Goal: Task Accomplishment & Management: Use online tool/utility

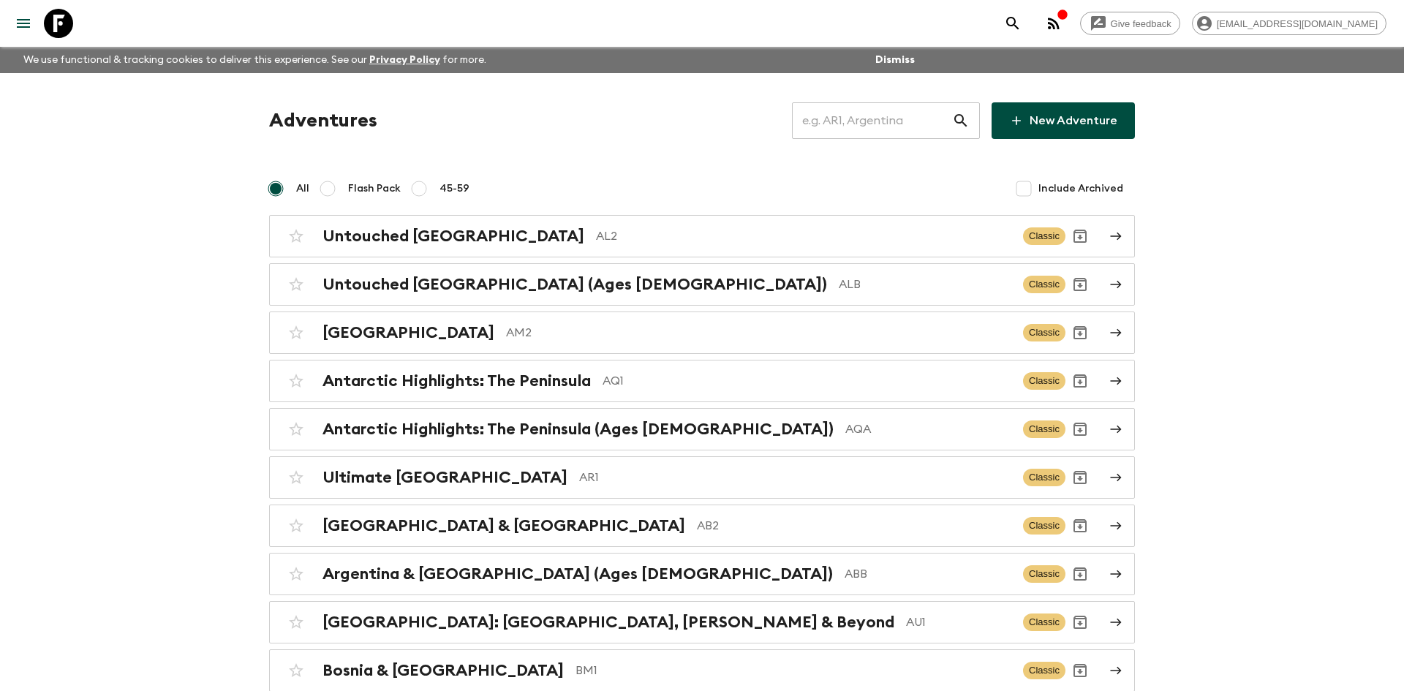
click at [857, 119] on input "text" at bounding box center [872, 120] width 160 height 41
type input "th2"
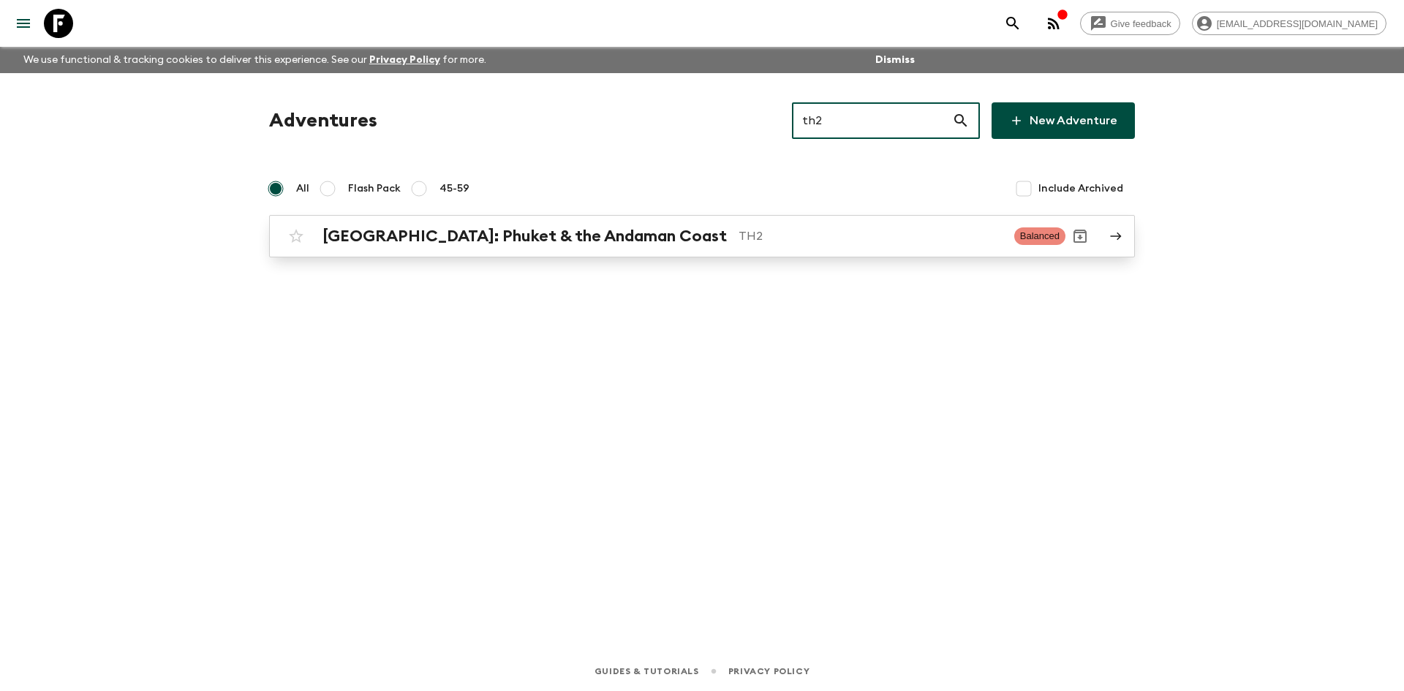
click at [518, 249] on div "[GEOGRAPHIC_DATA]: Phuket & the Andaman Coast TH2 Balanced" at bounding box center [674, 236] width 784 height 29
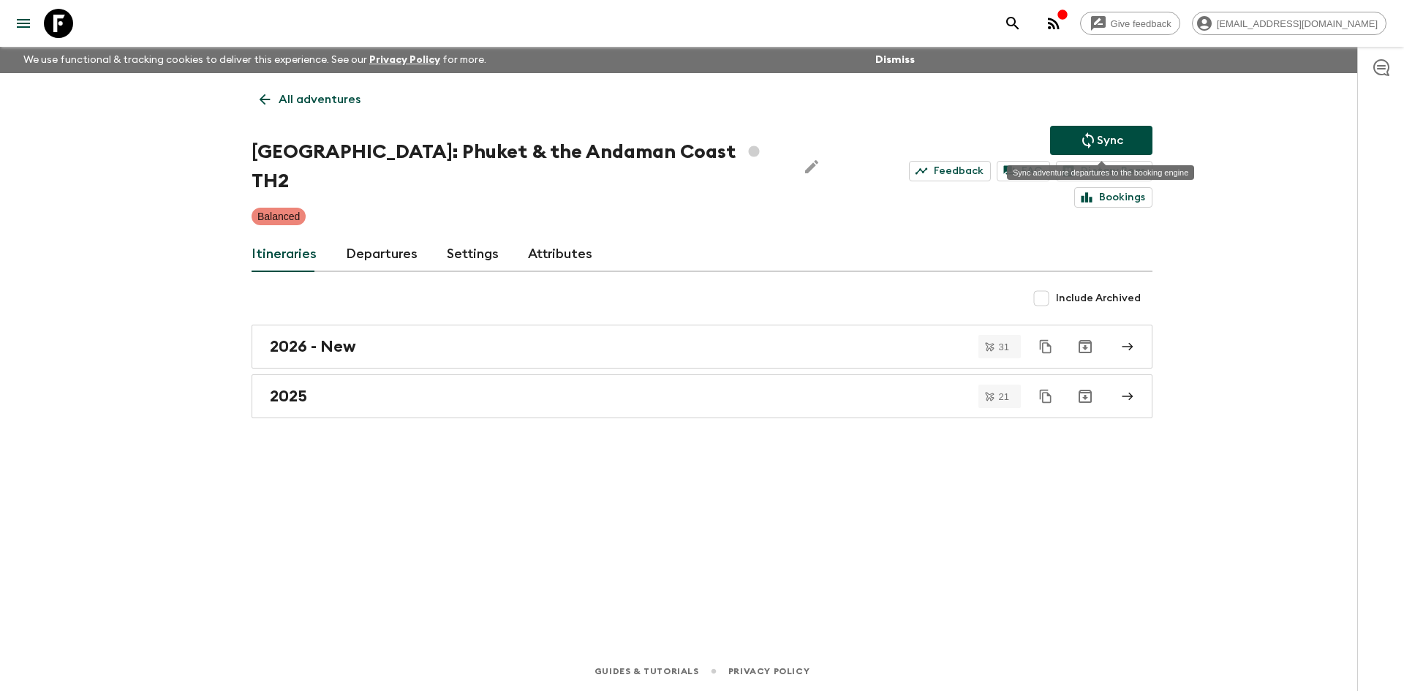
click at [1062, 140] on button "Sync" at bounding box center [1101, 140] width 102 height 29
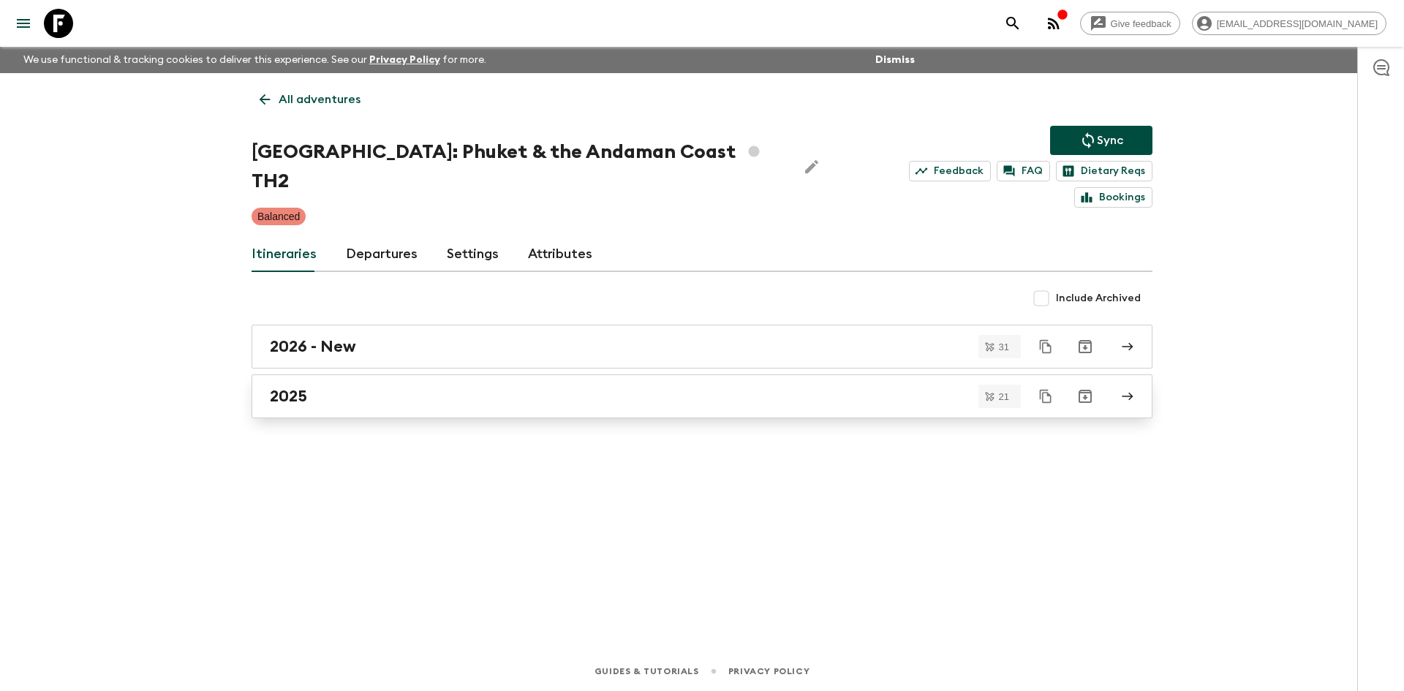
click at [529, 387] on div "2025" at bounding box center [688, 396] width 836 height 19
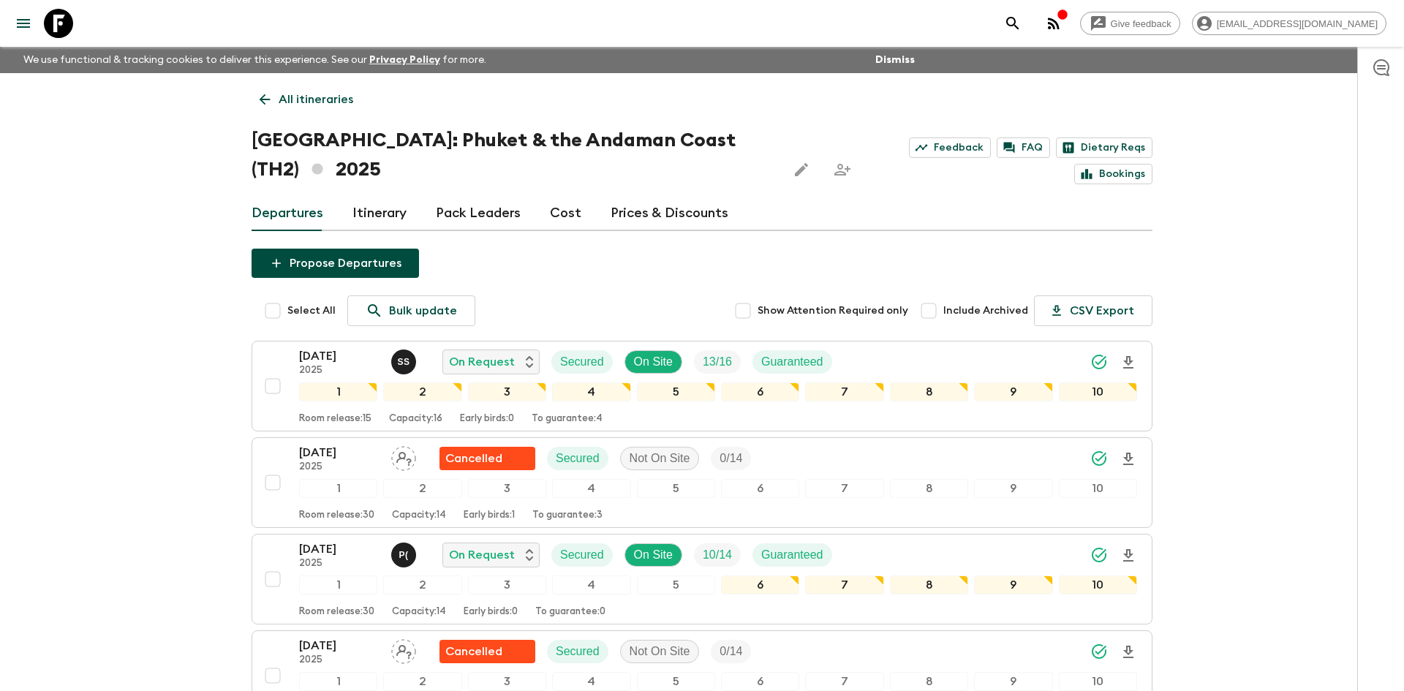
click at [339, 102] on p "All itineraries" at bounding box center [316, 100] width 75 height 18
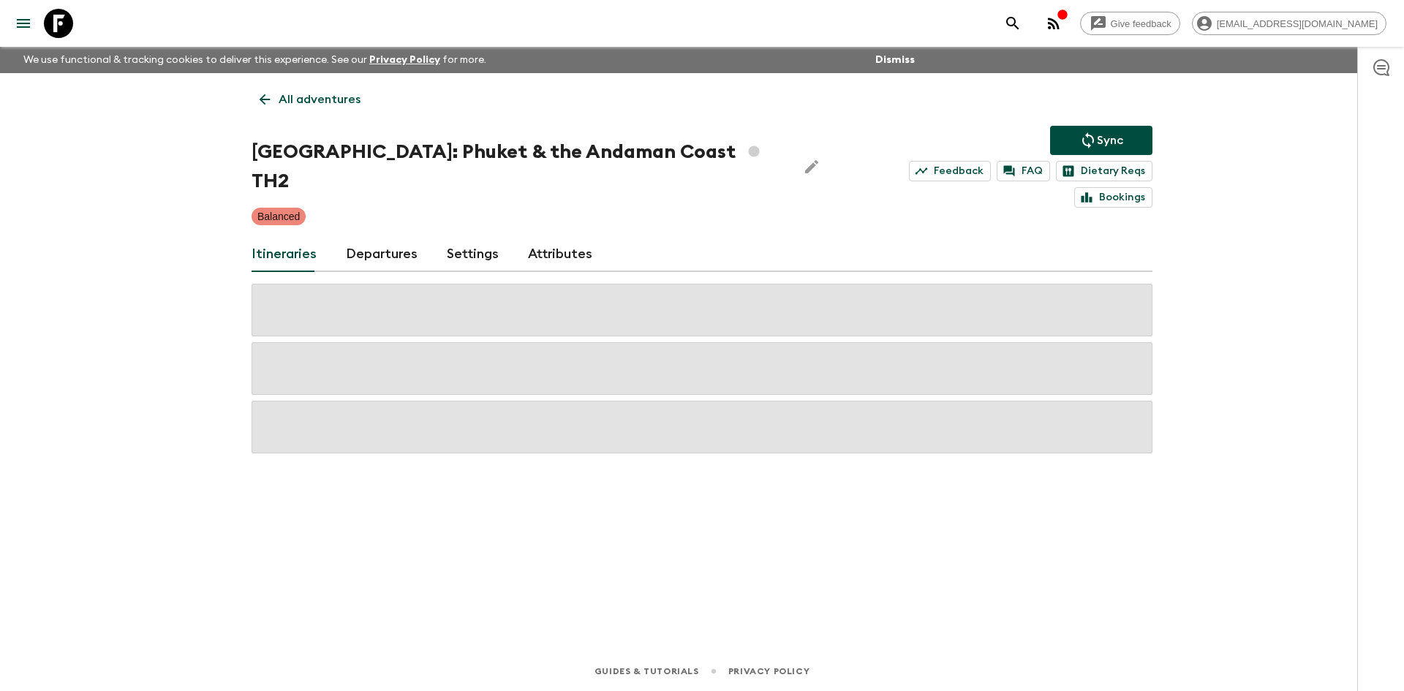
click at [339, 102] on p "All adventures" at bounding box center [320, 100] width 82 height 18
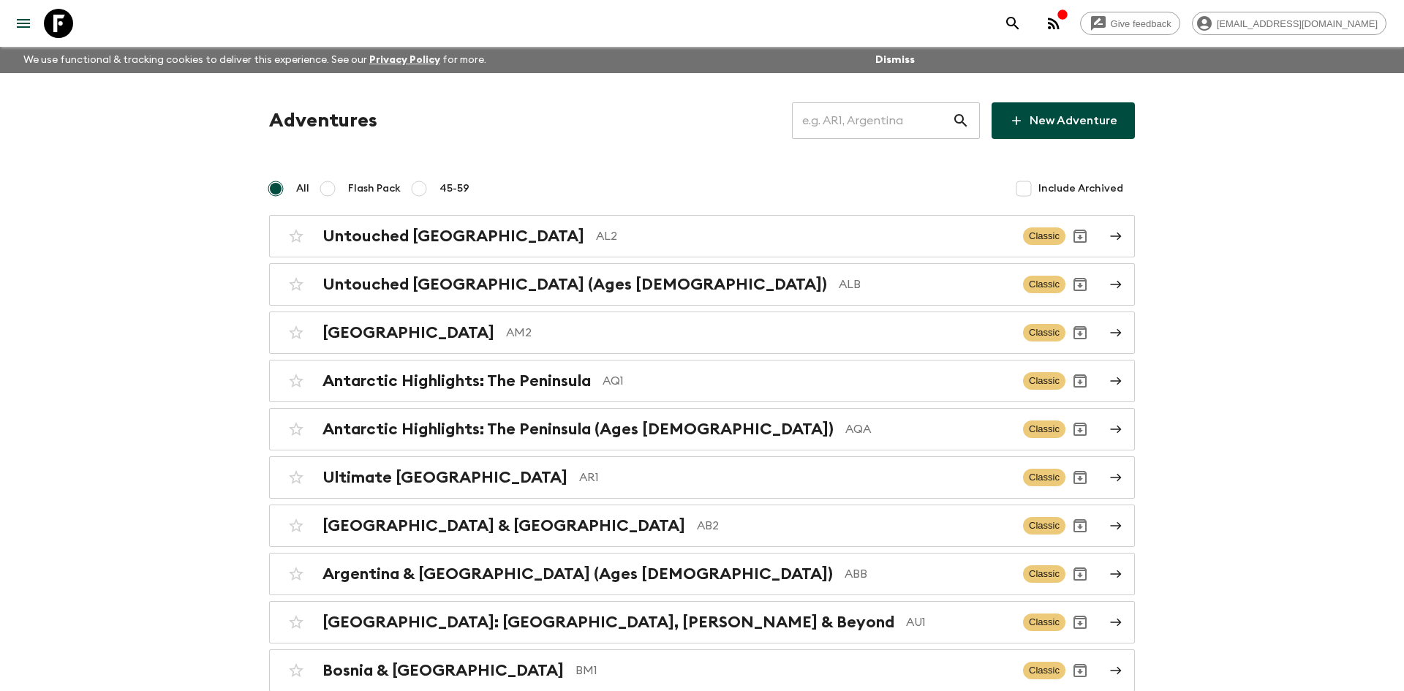
click at [895, 120] on input "text" at bounding box center [872, 120] width 160 height 41
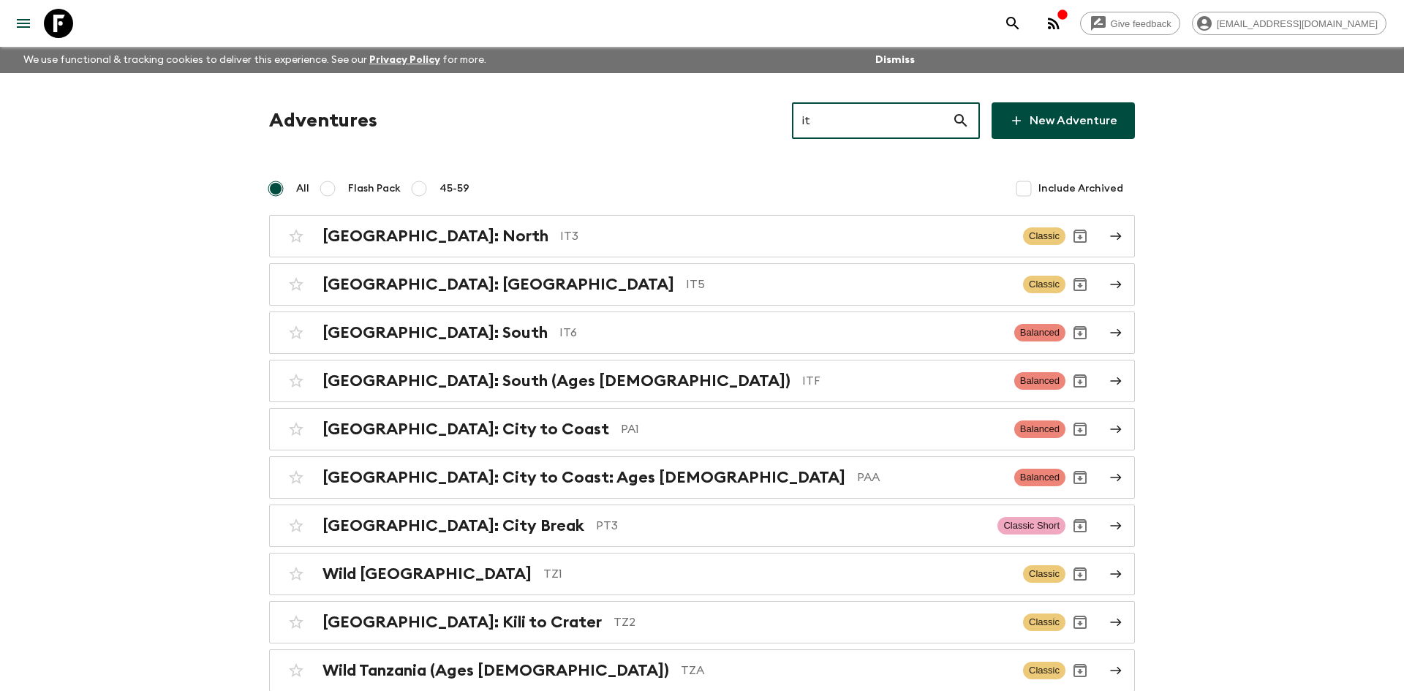
type input "it6"
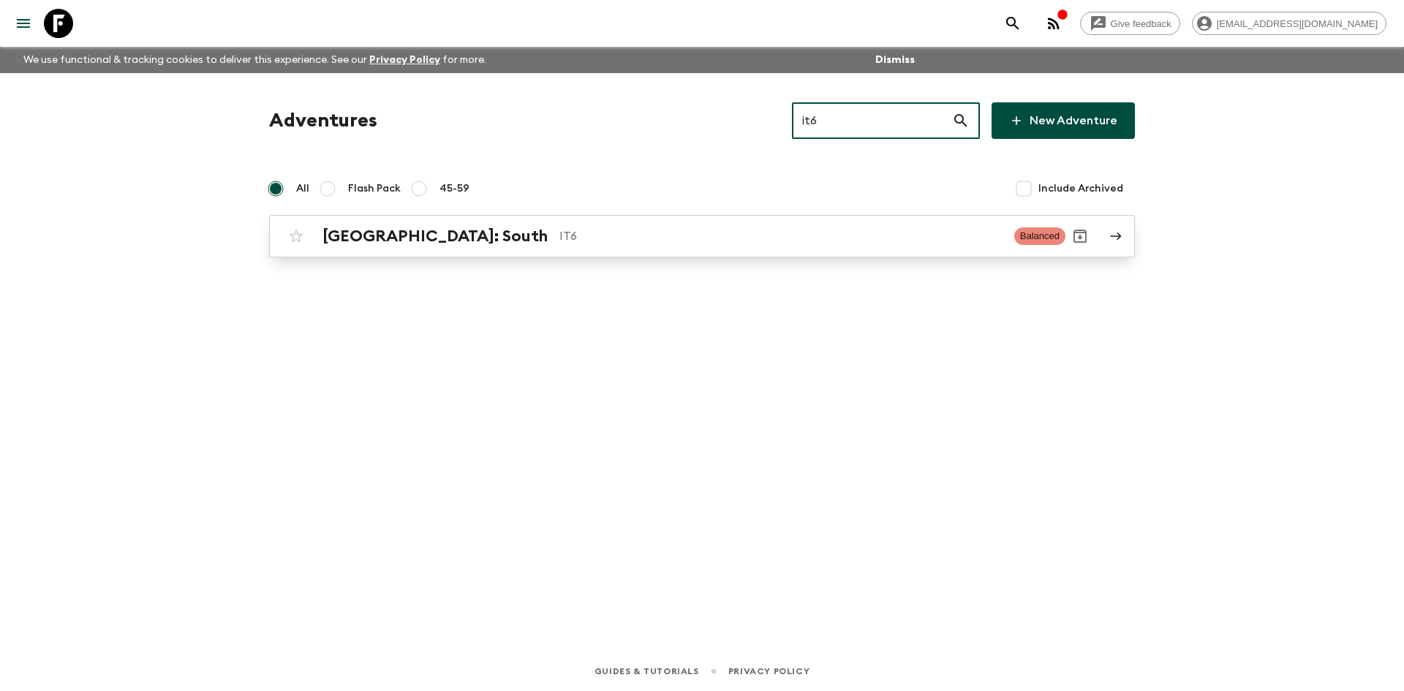
click at [580, 232] on p "IT6" at bounding box center [780, 236] width 443 height 18
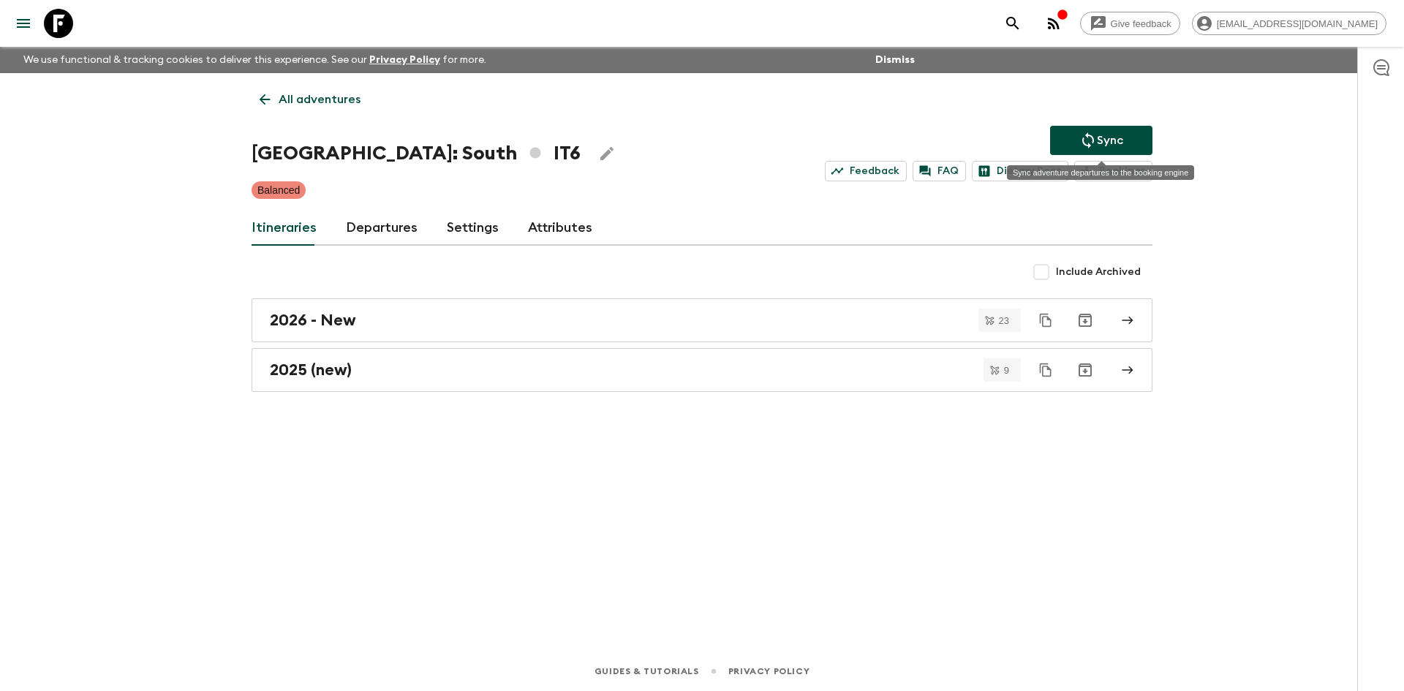
click at [1092, 137] on icon "Sync adventure departures to the booking engine" at bounding box center [1088, 140] width 12 height 16
click at [399, 363] on div "2025 (new)" at bounding box center [688, 369] width 836 height 19
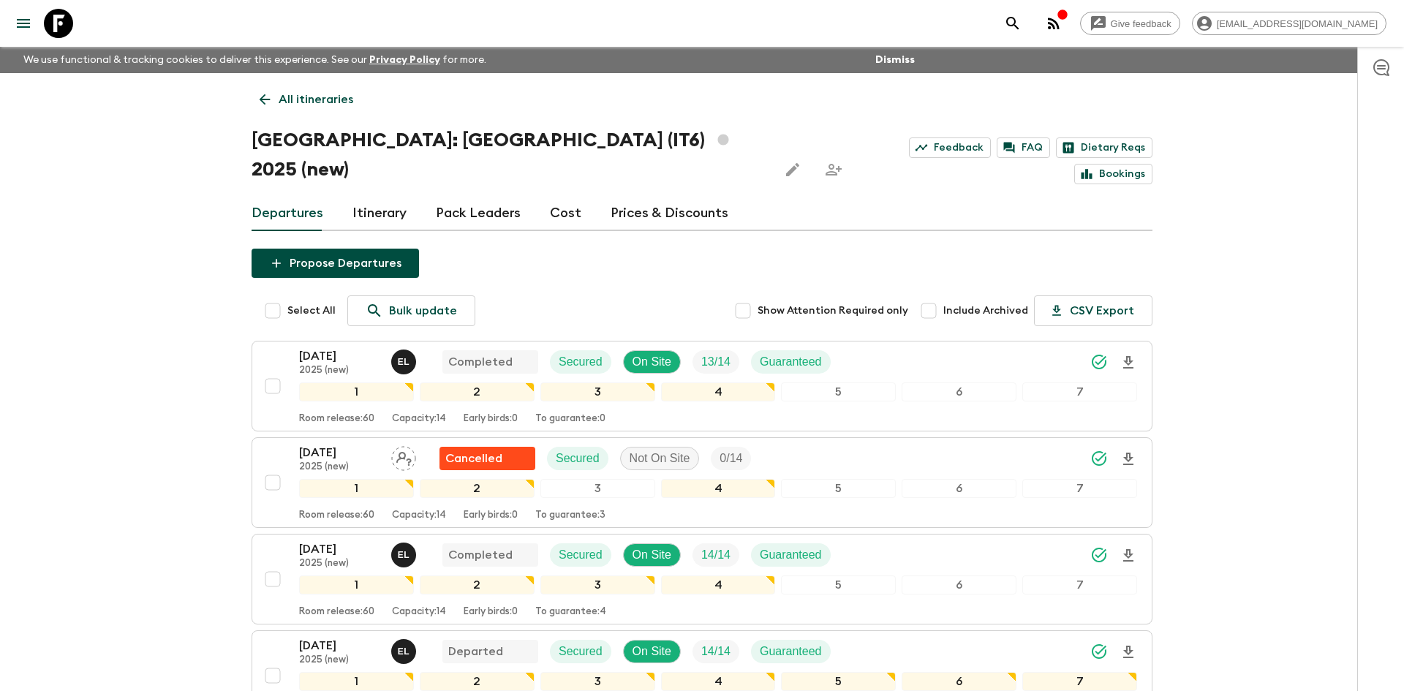
click at [305, 94] on p "All itineraries" at bounding box center [316, 100] width 75 height 18
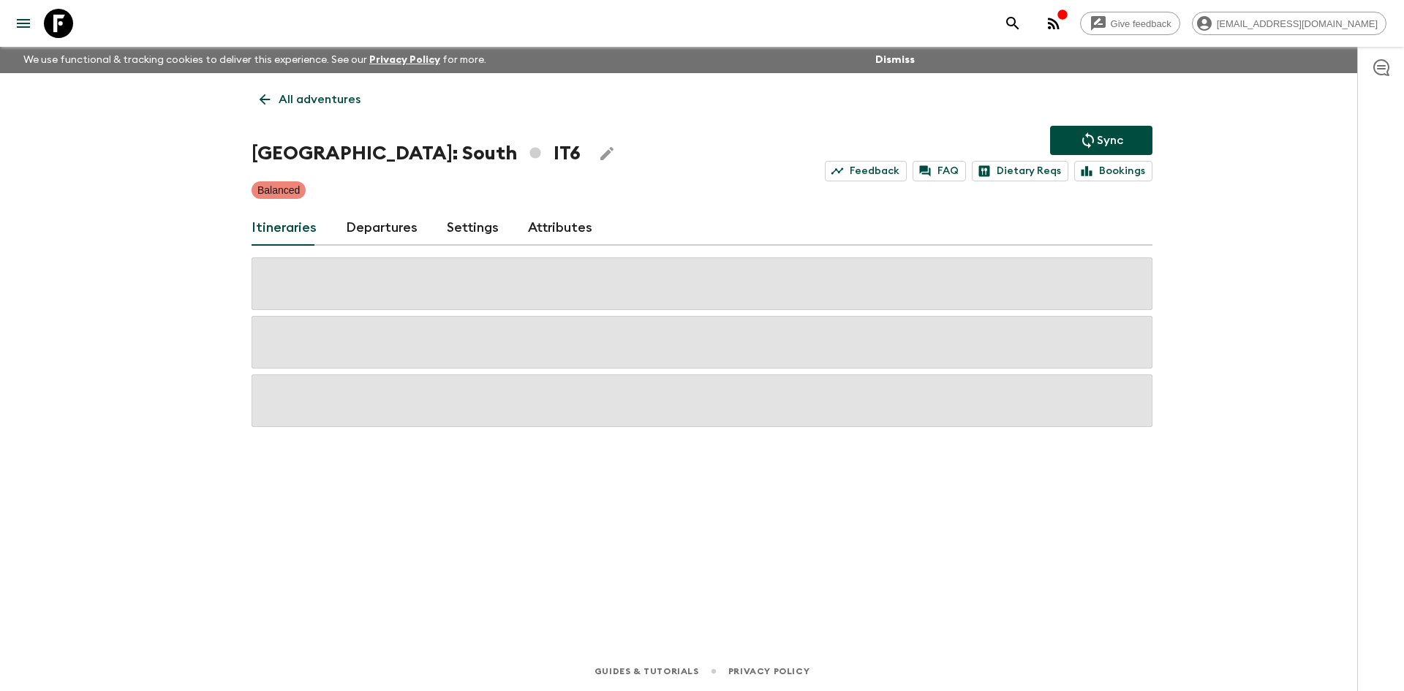
click at [305, 94] on p "All adventures" at bounding box center [320, 100] width 82 height 18
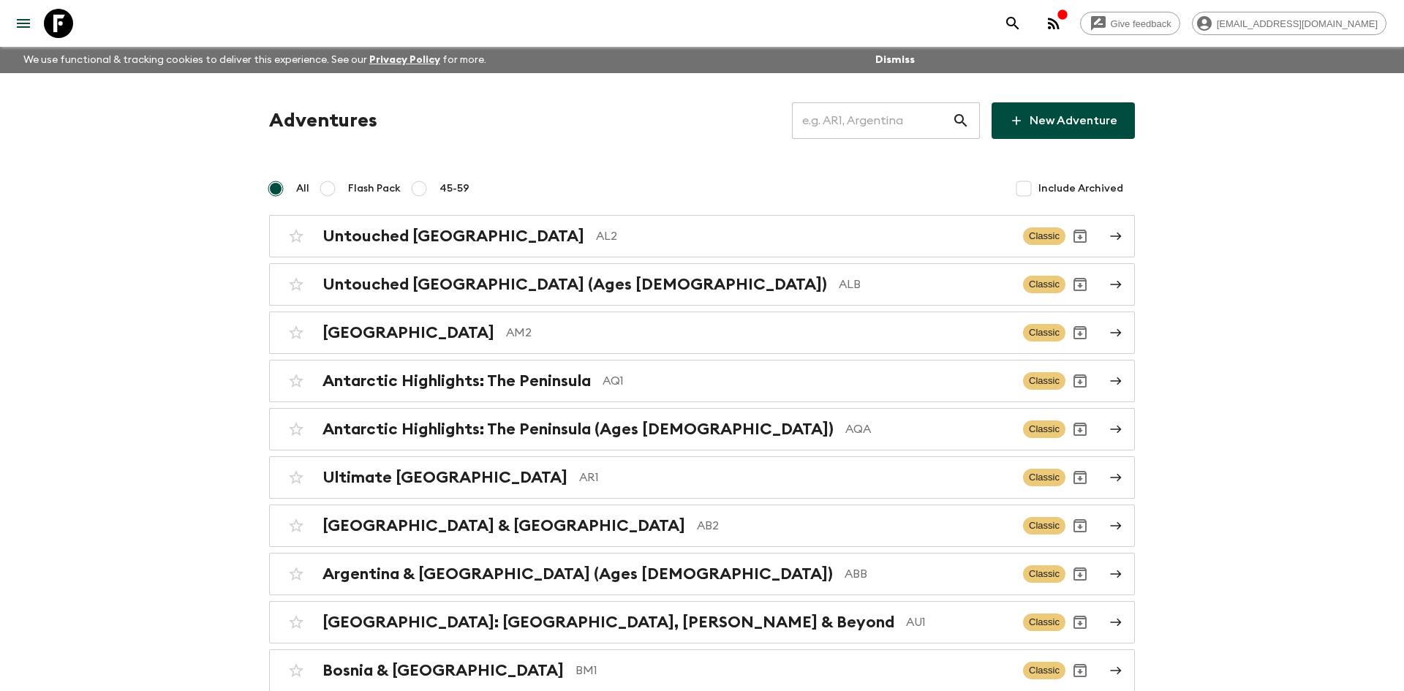
click at [842, 118] on input "text" at bounding box center [872, 120] width 160 height 41
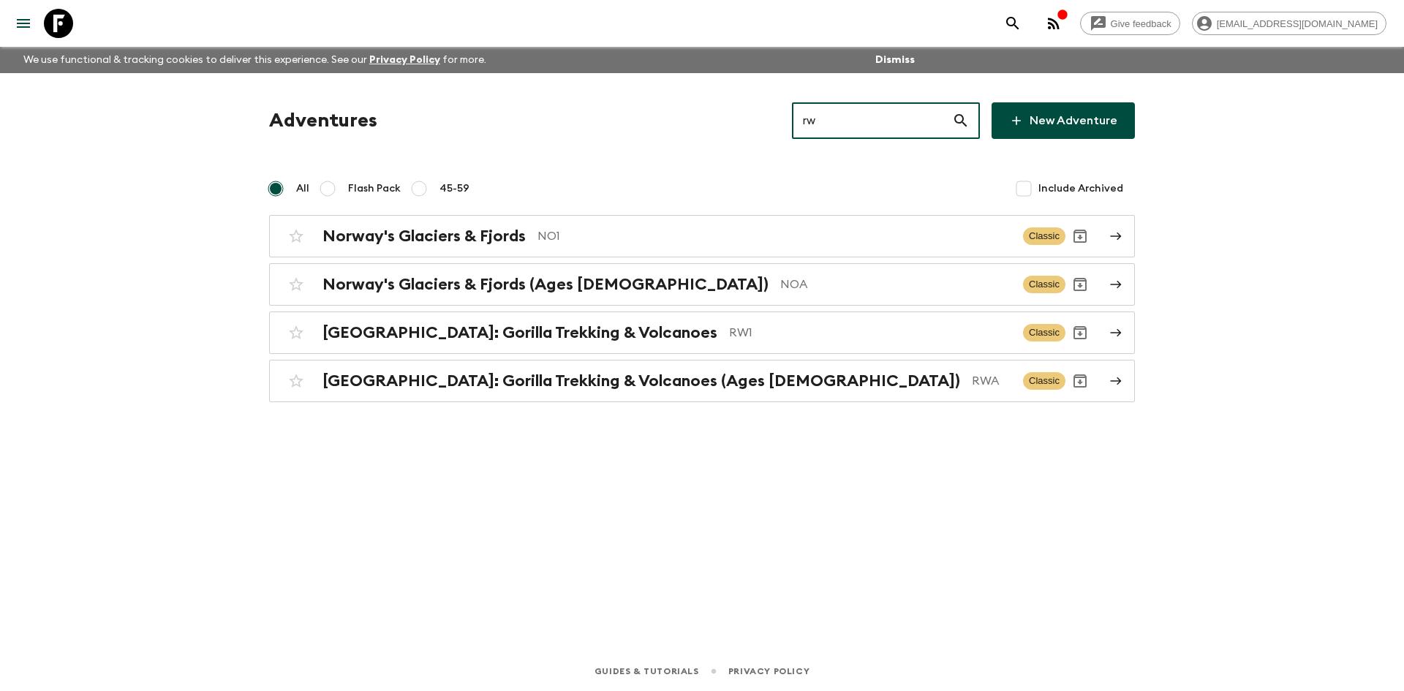
type input "rw1"
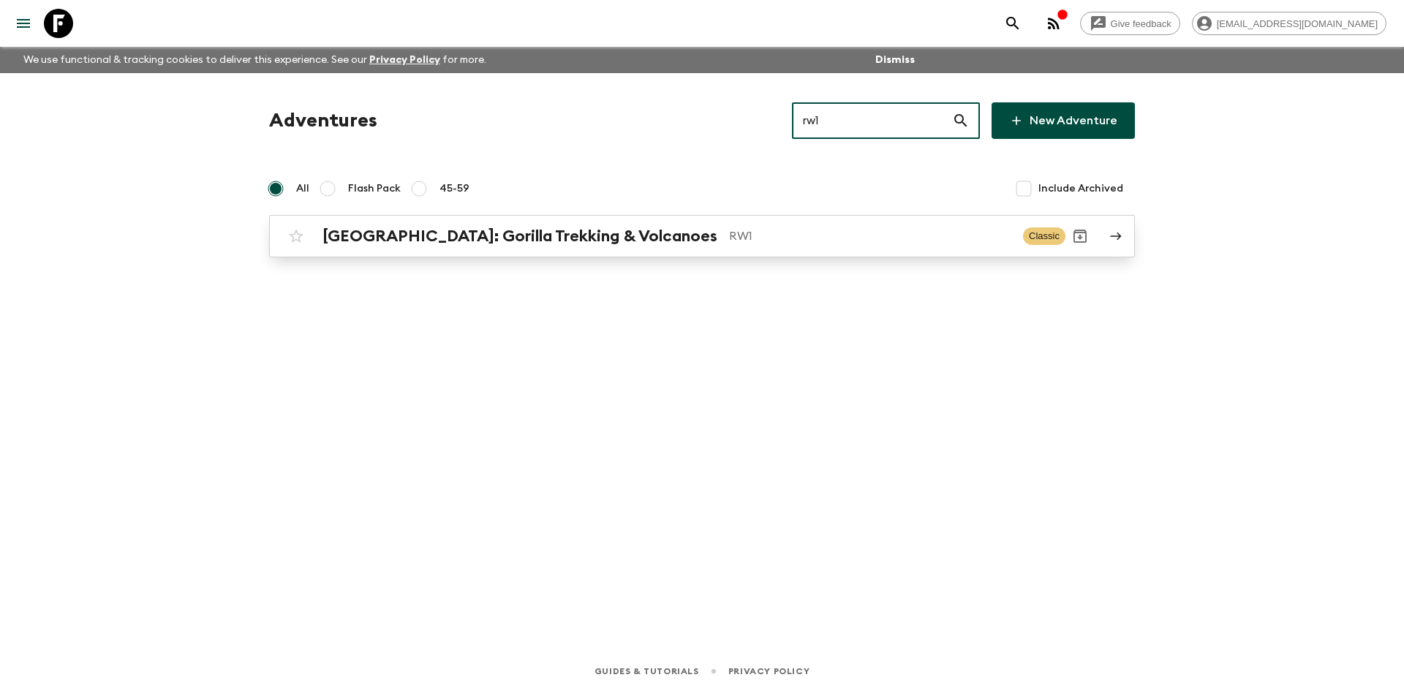
click at [729, 235] on p "RW1" at bounding box center [870, 236] width 282 height 18
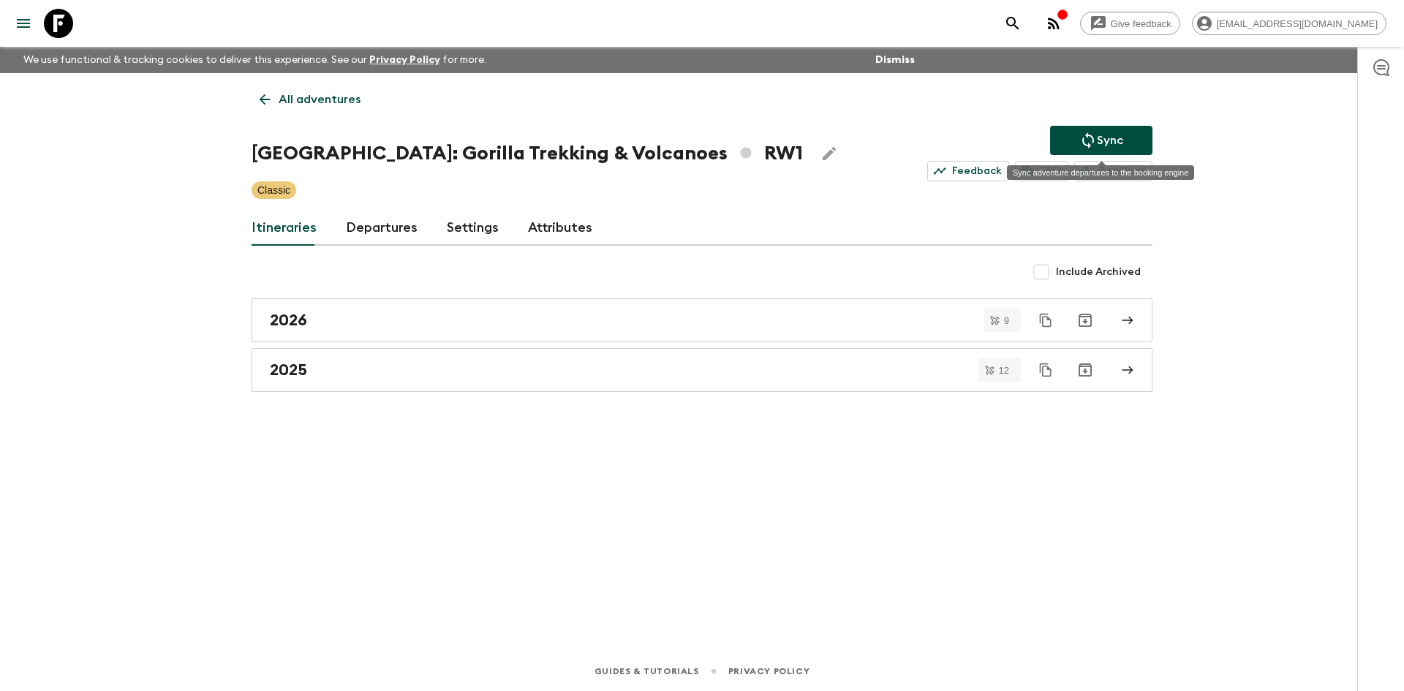
click at [1068, 146] on button "Sync" at bounding box center [1101, 140] width 102 height 29
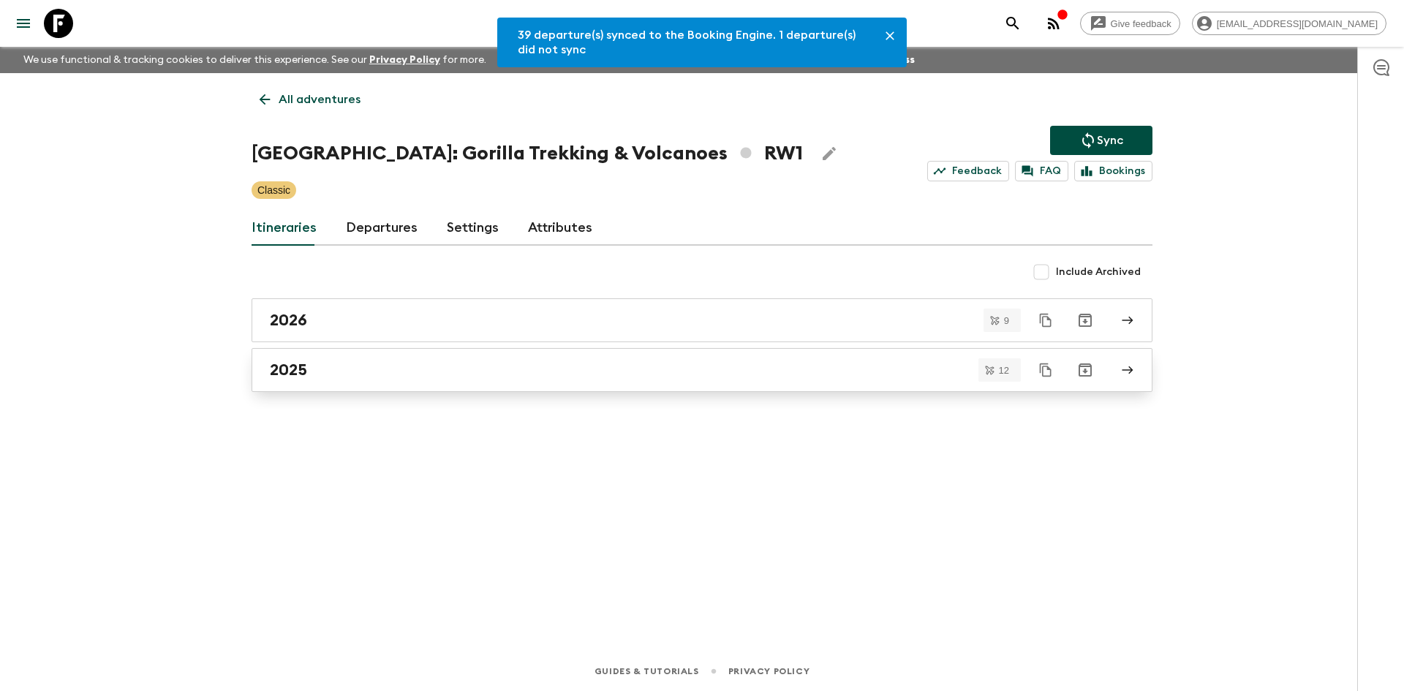
click at [314, 382] on link "2025" at bounding box center [702, 370] width 901 height 44
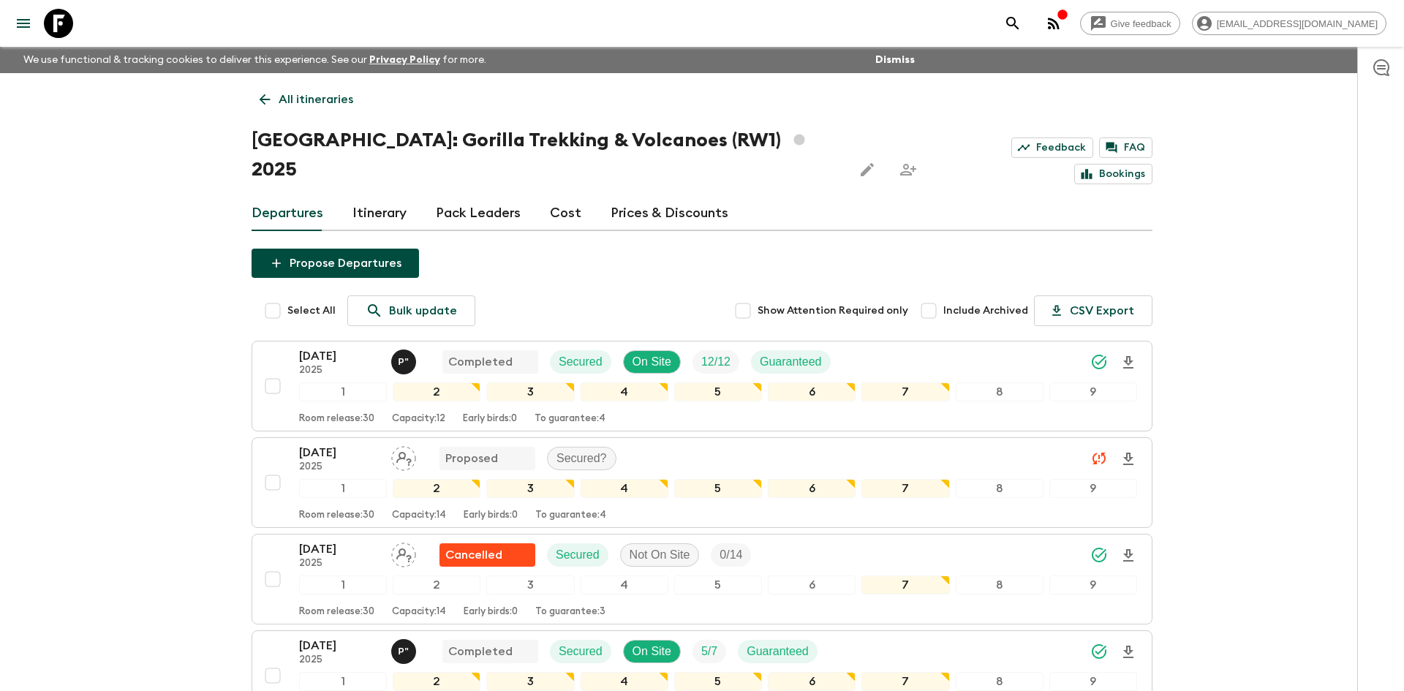
click at [331, 97] on p "All itineraries" at bounding box center [316, 100] width 75 height 18
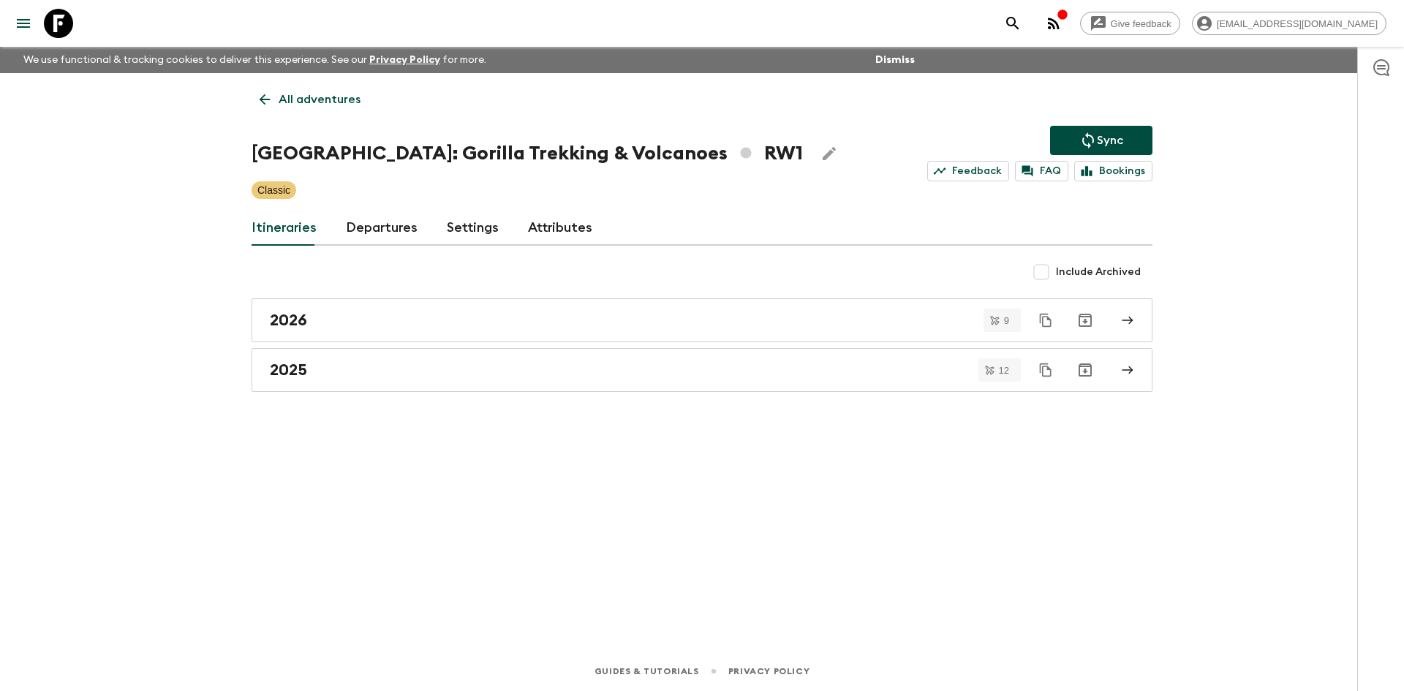
click at [331, 97] on p "All adventures" at bounding box center [320, 100] width 82 height 18
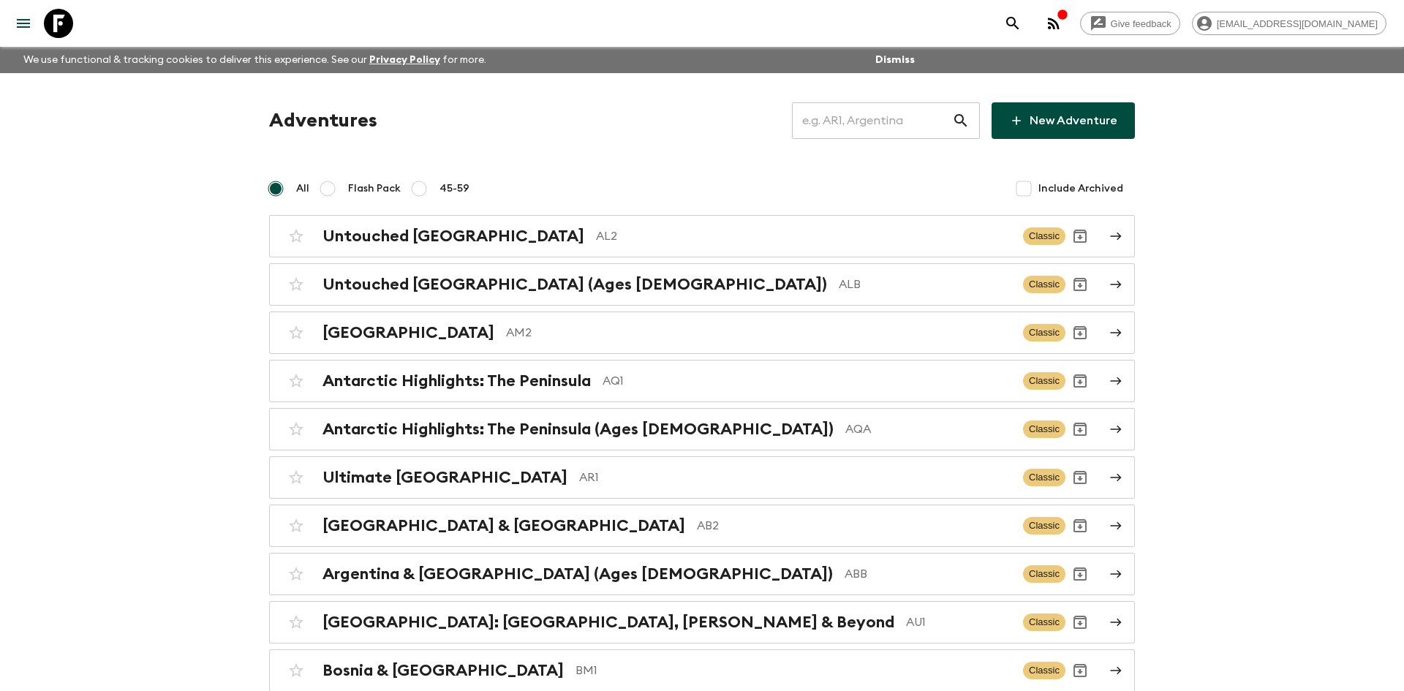
click at [873, 116] on input "text" at bounding box center [872, 120] width 160 height 41
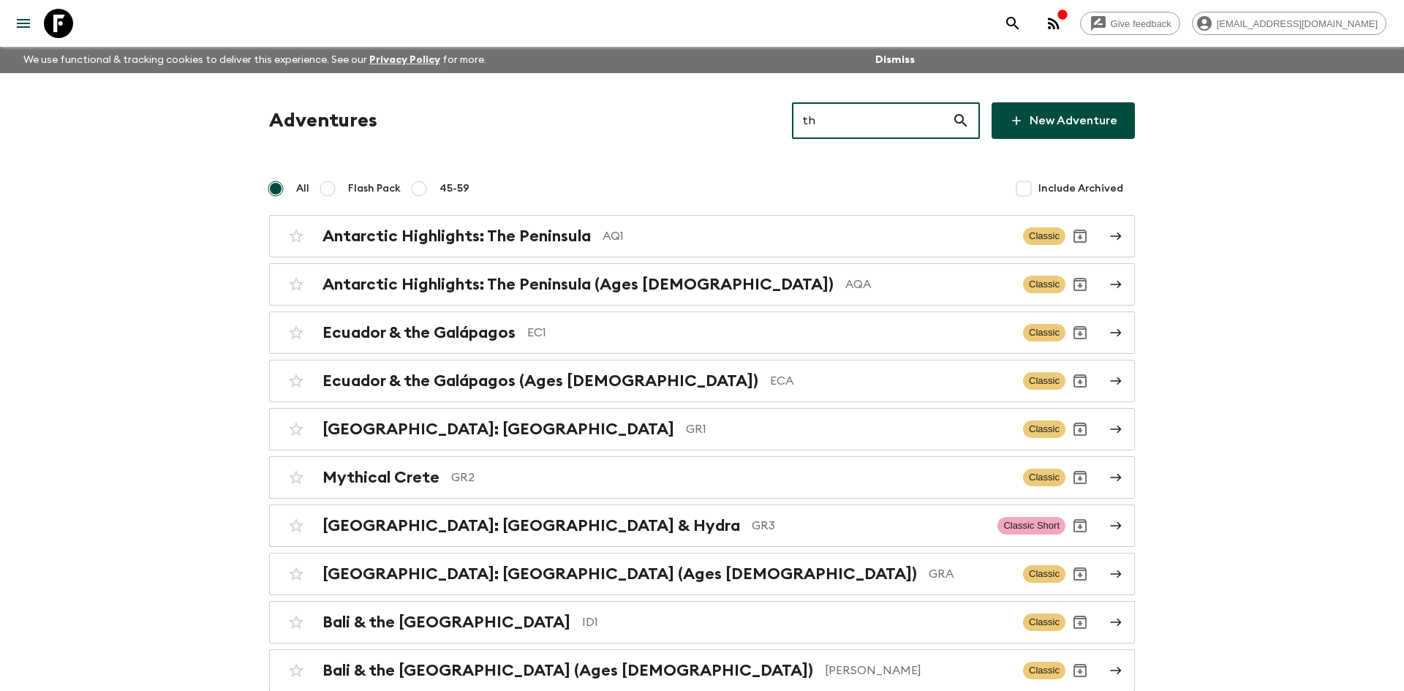
type input "th2"
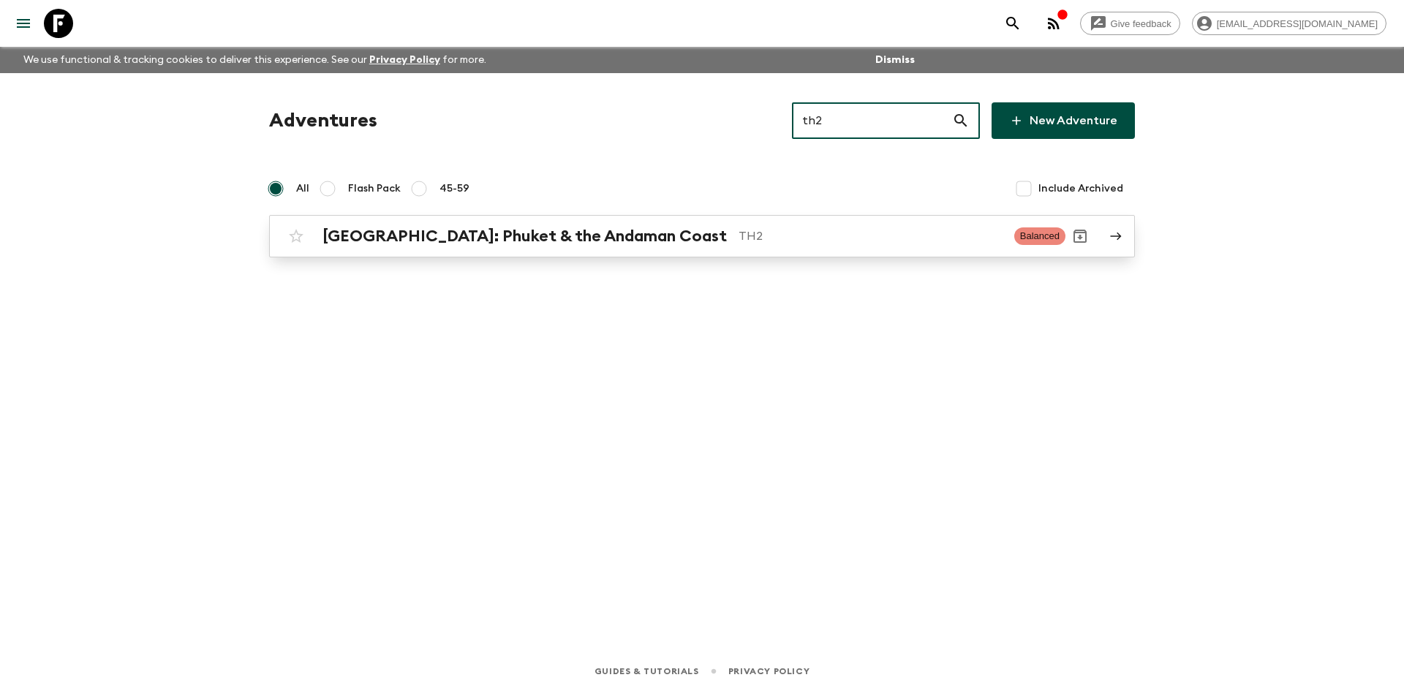
click at [511, 233] on h2 "[GEOGRAPHIC_DATA]: Phuket & the Andaman Coast" at bounding box center [524, 236] width 404 height 19
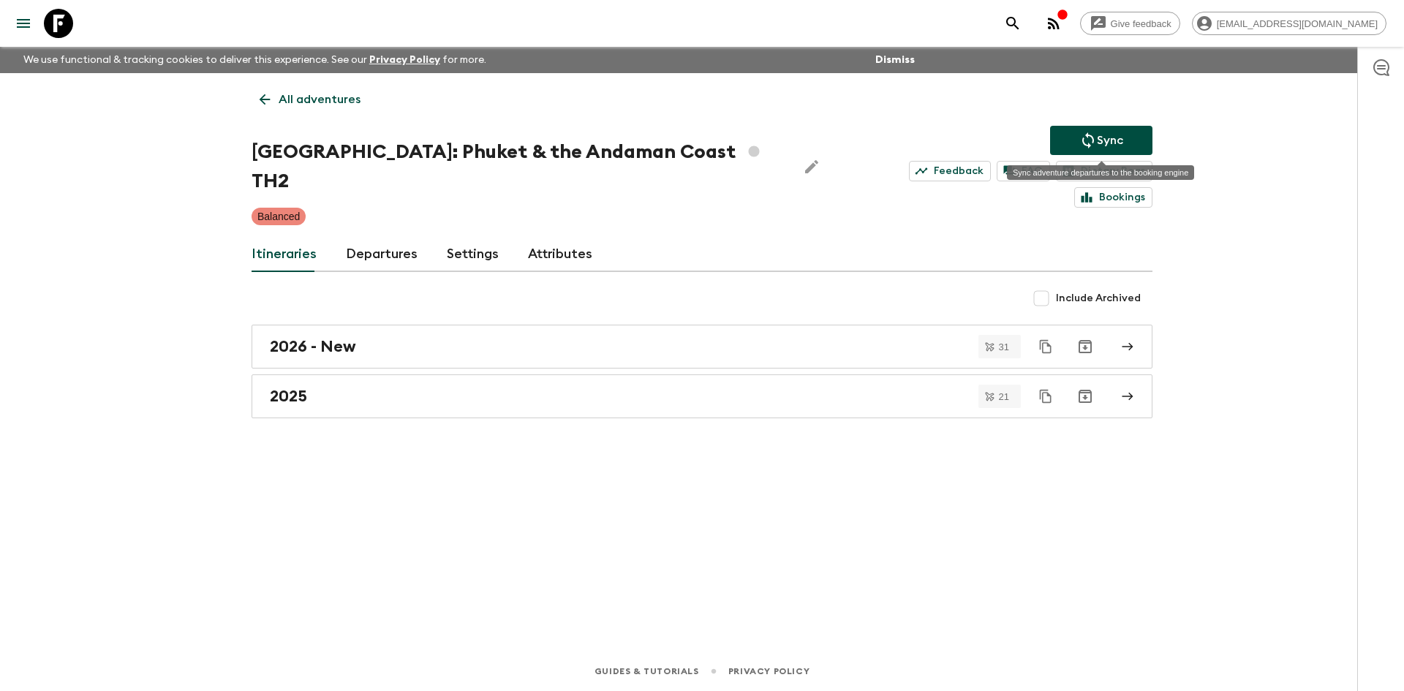
click at [1084, 137] on icon "Sync adventure departures to the booking engine" at bounding box center [1088, 141] width 18 height 18
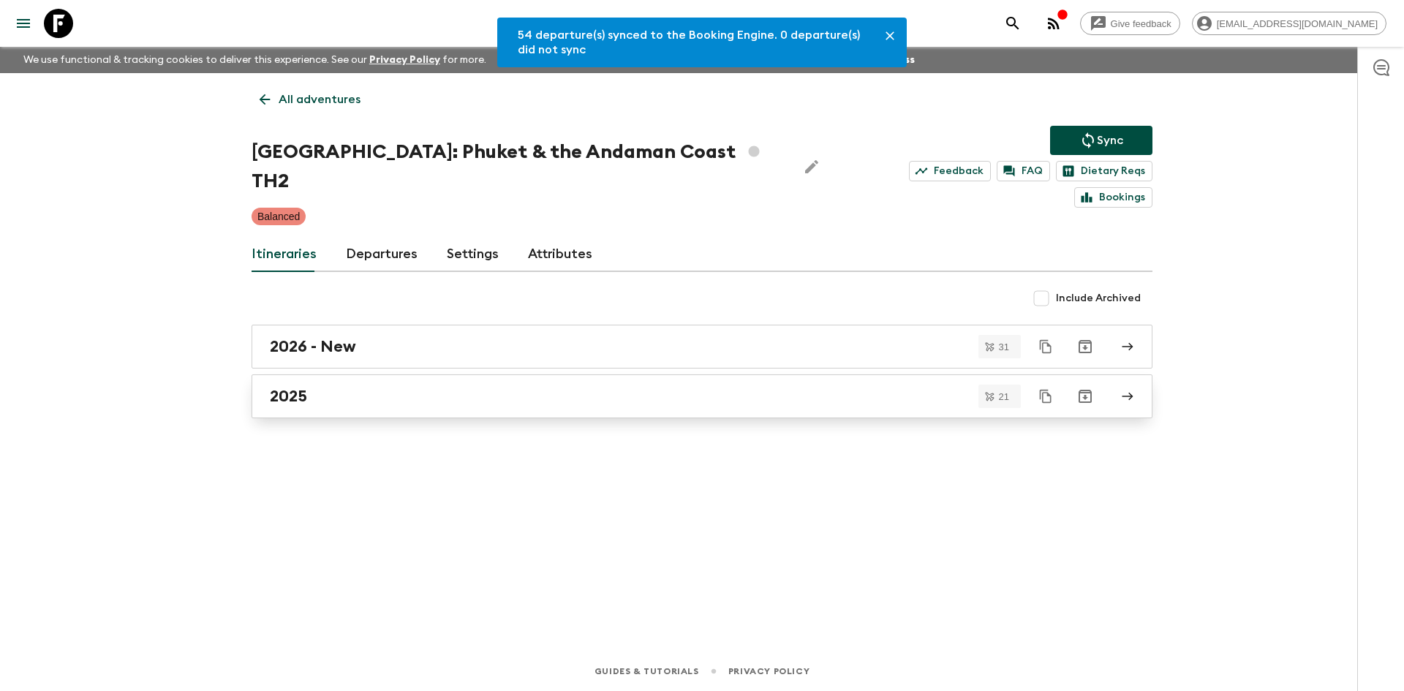
click at [347, 387] on div "2025" at bounding box center [688, 396] width 836 height 19
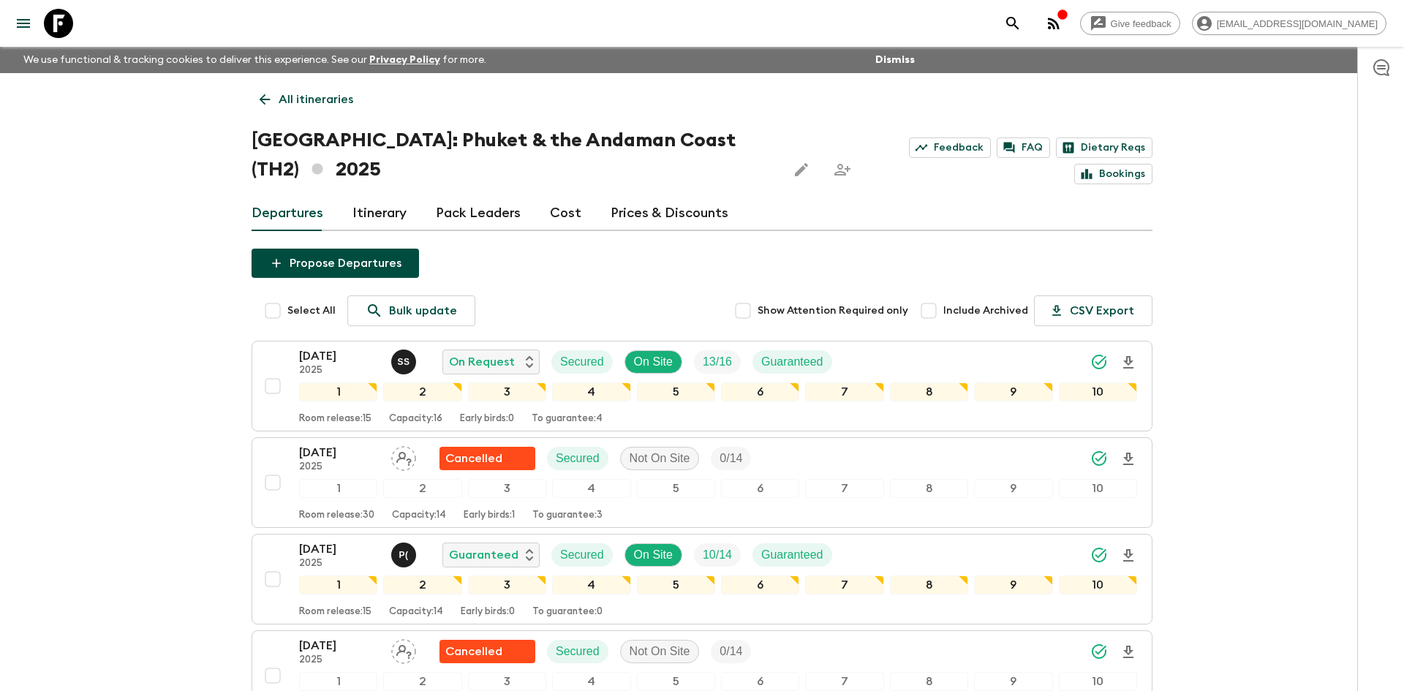
click at [344, 93] on p "All itineraries" at bounding box center [316, 100] width 75 height 18
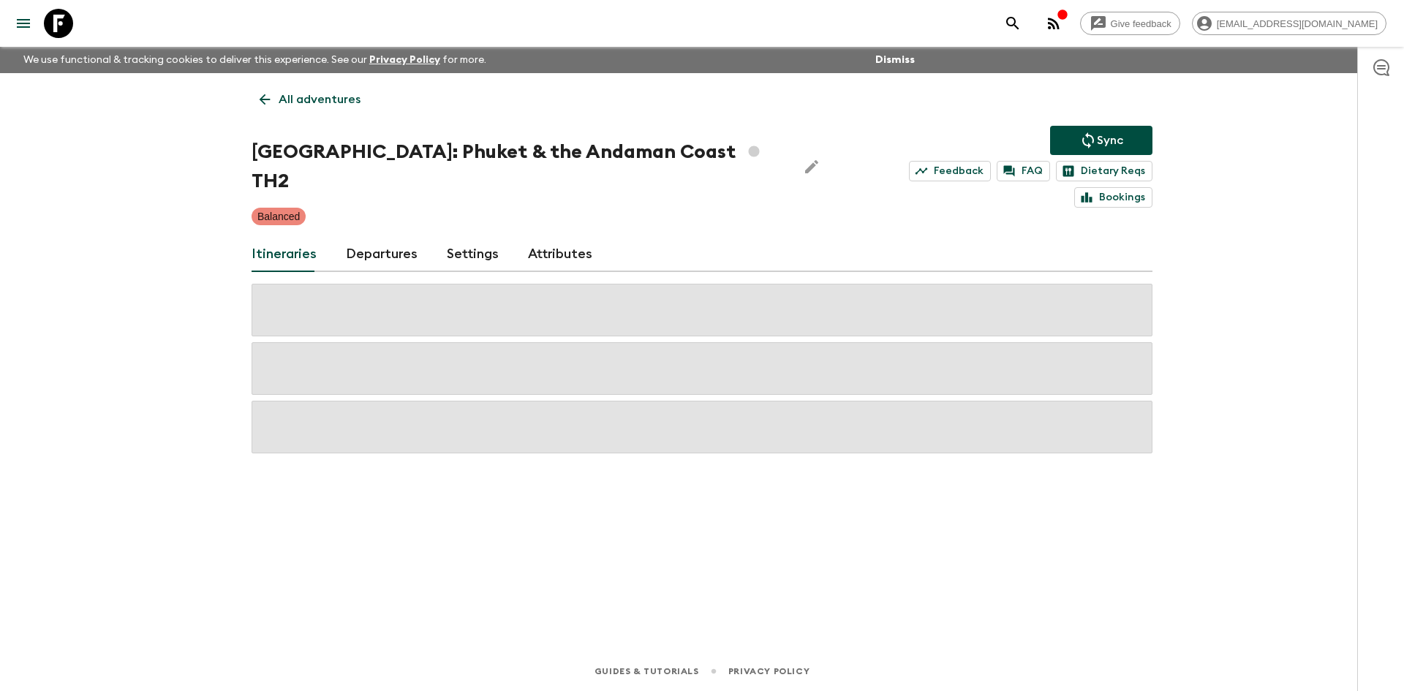
click at [344, 93] on p "All adventures" at bounding box center [320, 100] width 82 height 18
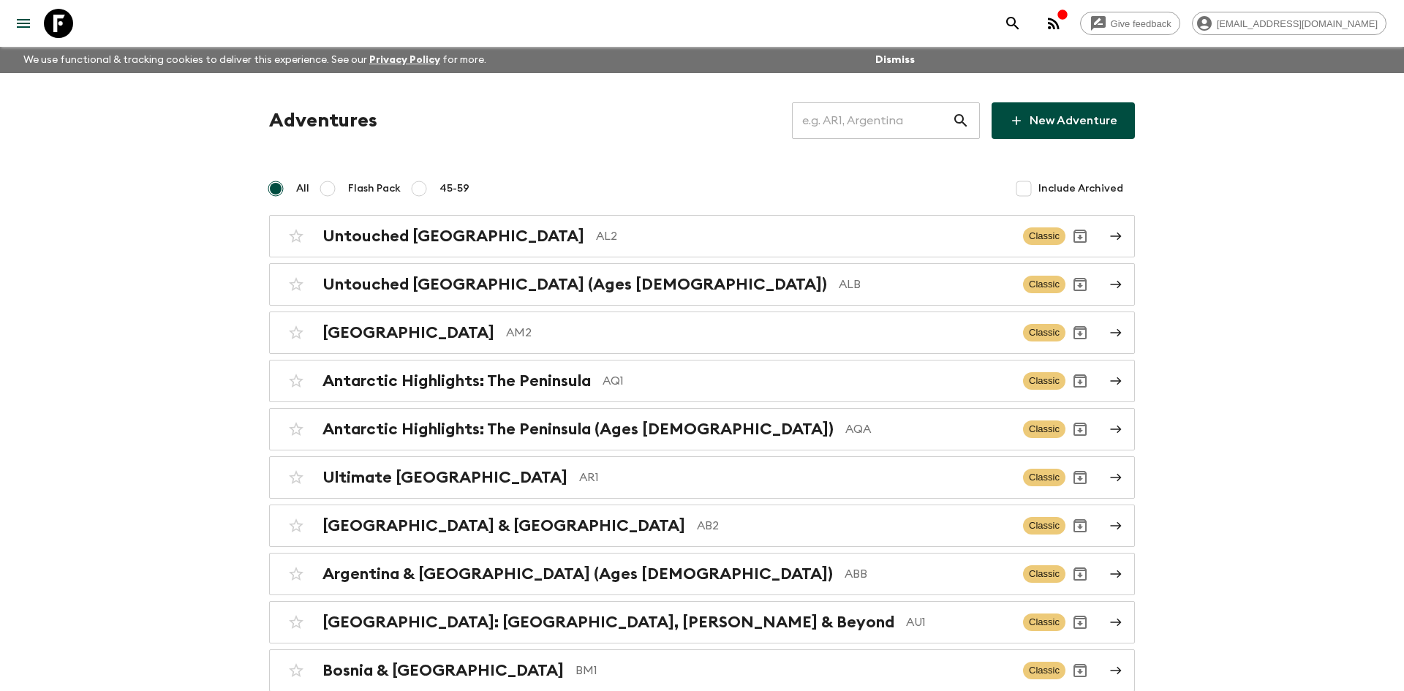
click at [809, 121] on input "text" at bounding box center [872, 120] width 160 height 41
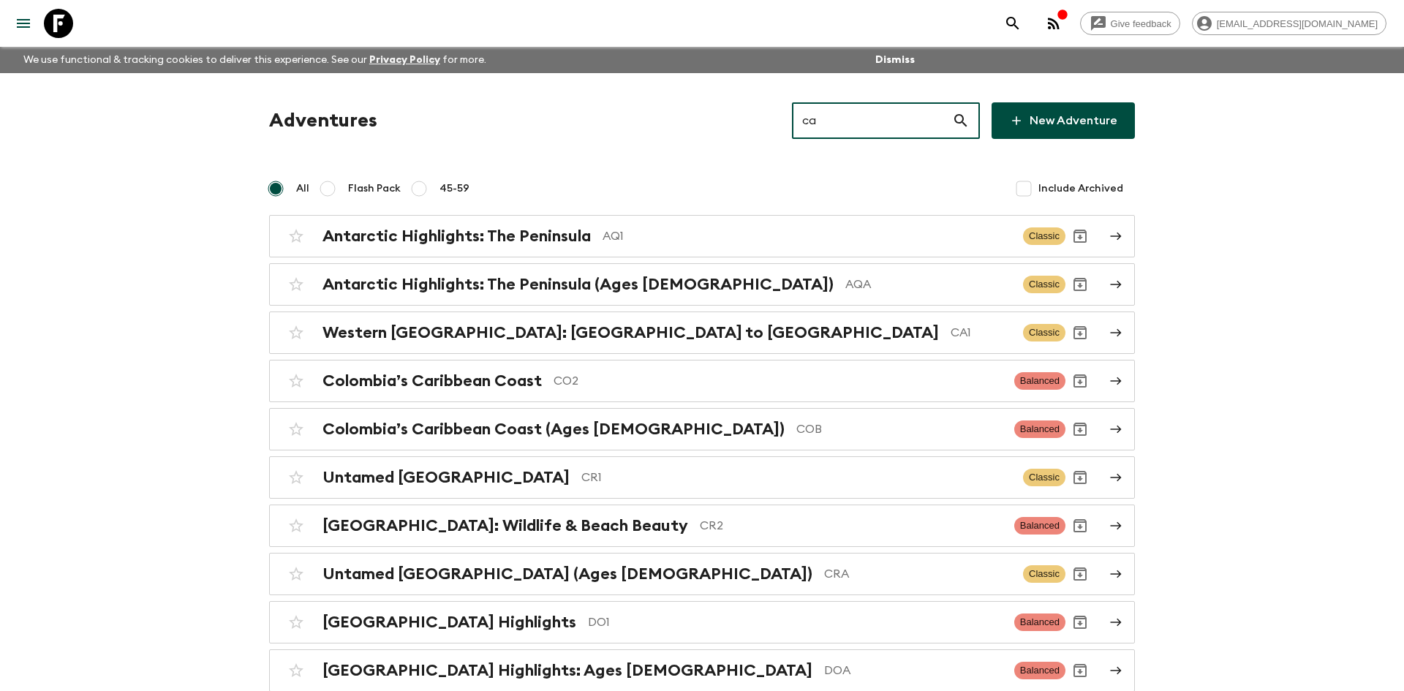
type input "ca1"
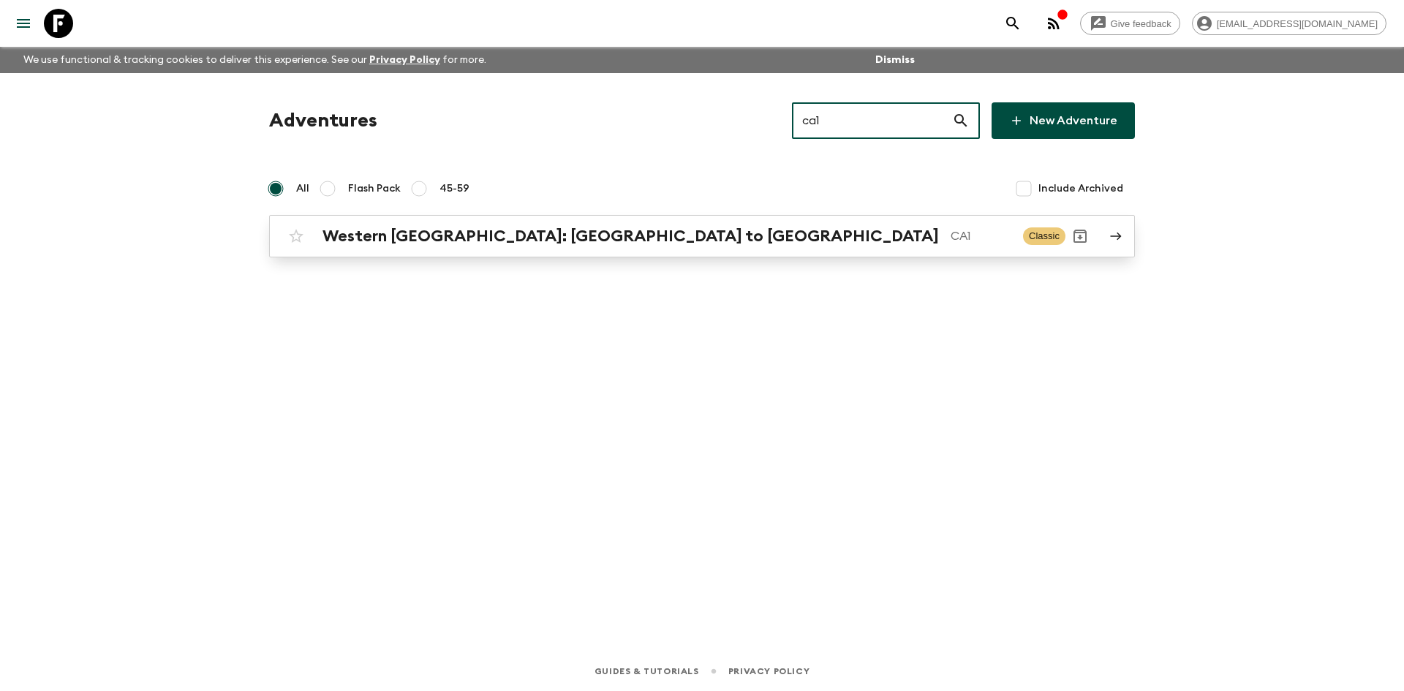
click at [578, 230] on h2 "Western [GEOGRAPHIC_DATA]: [GEOGRAPHIC_DATA] to [GEOGRAPHIC_DATA]" at bounding box center [630, 236] width 616 height 19
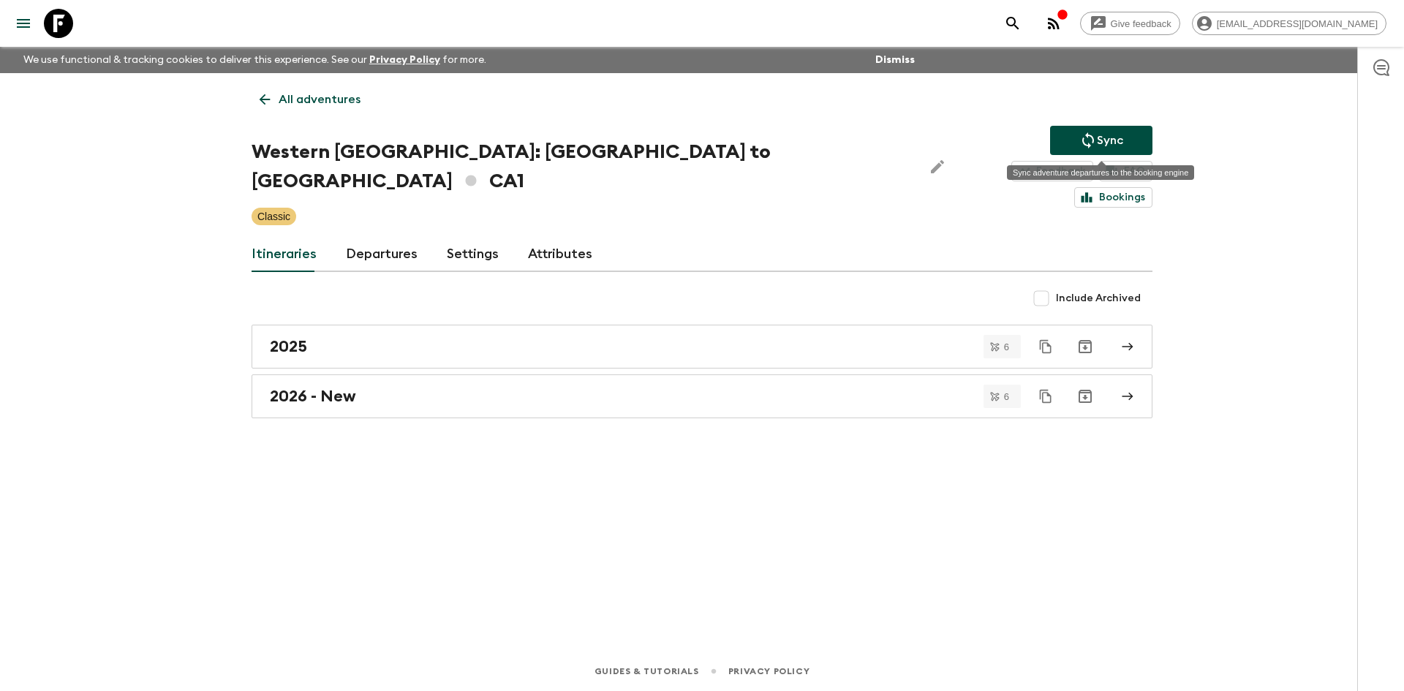
click at [1083, 135] on icon "Sync adventure departures to the booking engine" at bounding box center [1088, 141] width 18 height 18
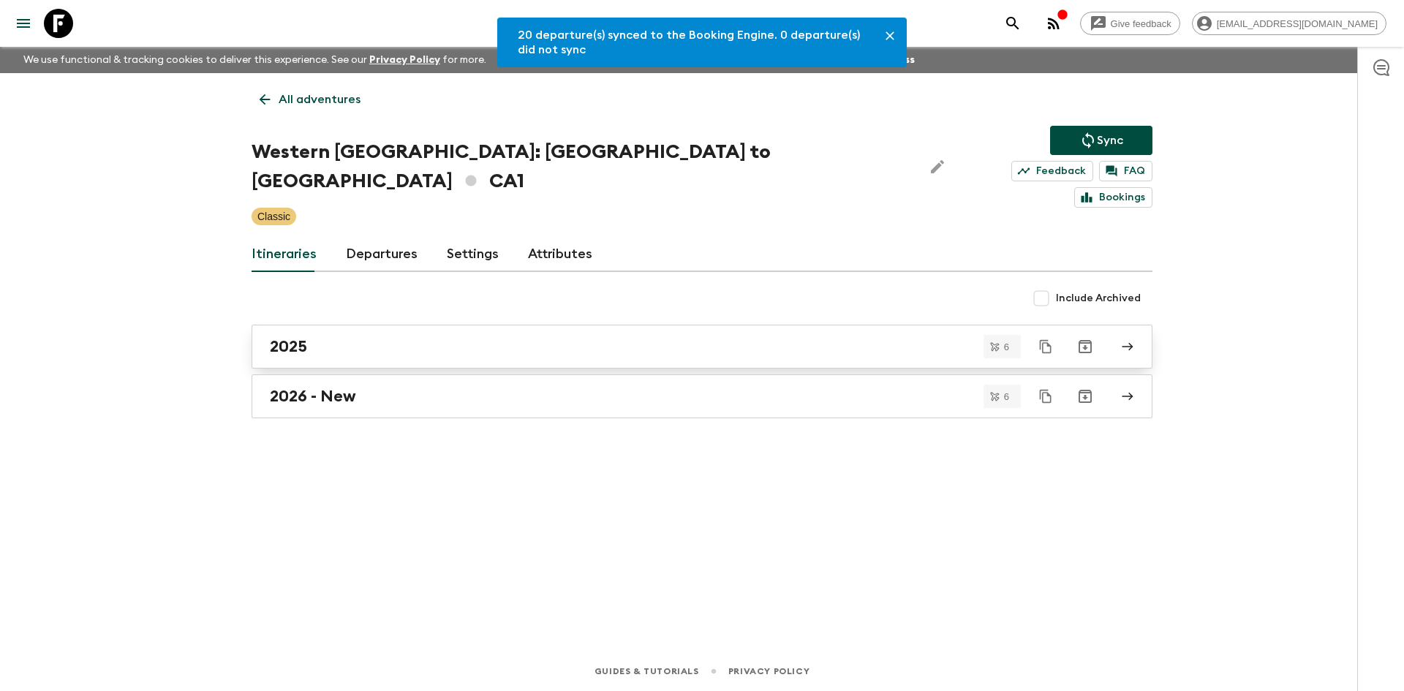
click at [344, 337] on div "2025" at bounding box center [688, 346] width 836 height 19
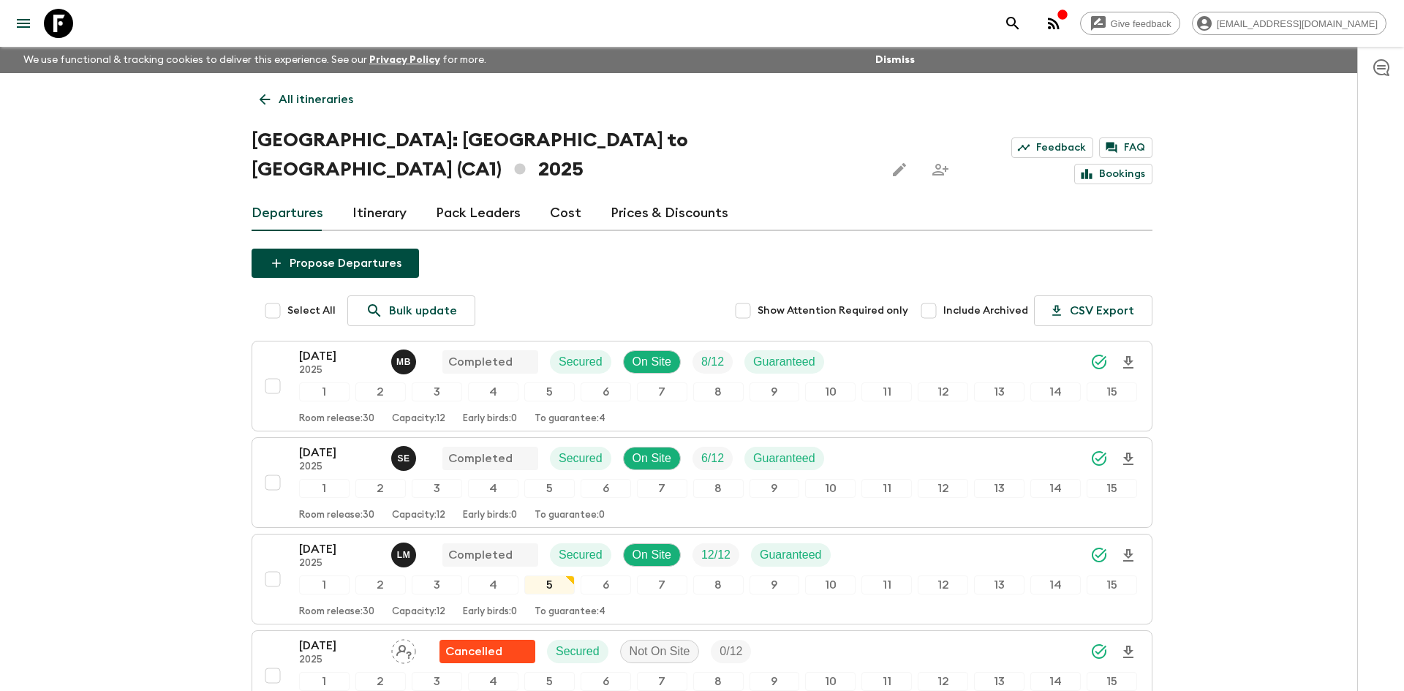
click at [285, 93] on p "All itineraries" at bounding box center [316, 100] width 75 height 18
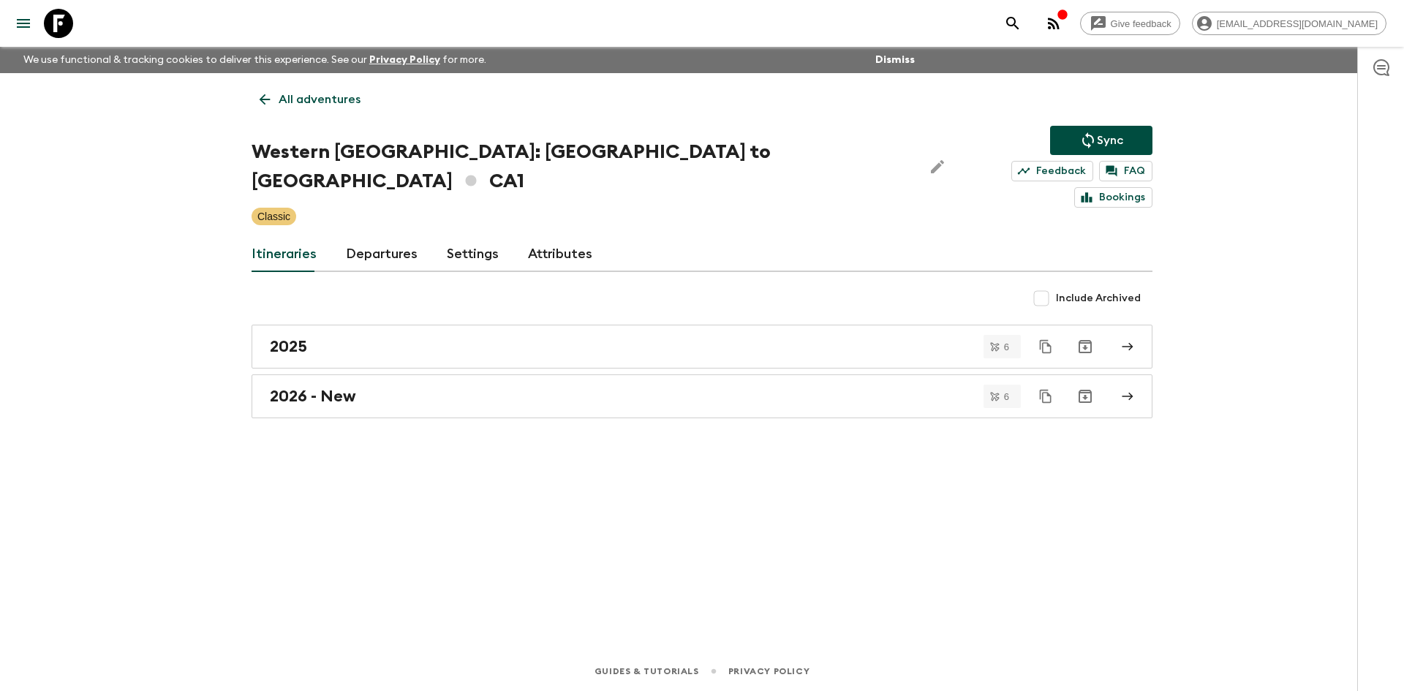
click at [285, 93] on p "All adventures" at bounding box center [320, 100] width 82 height 18
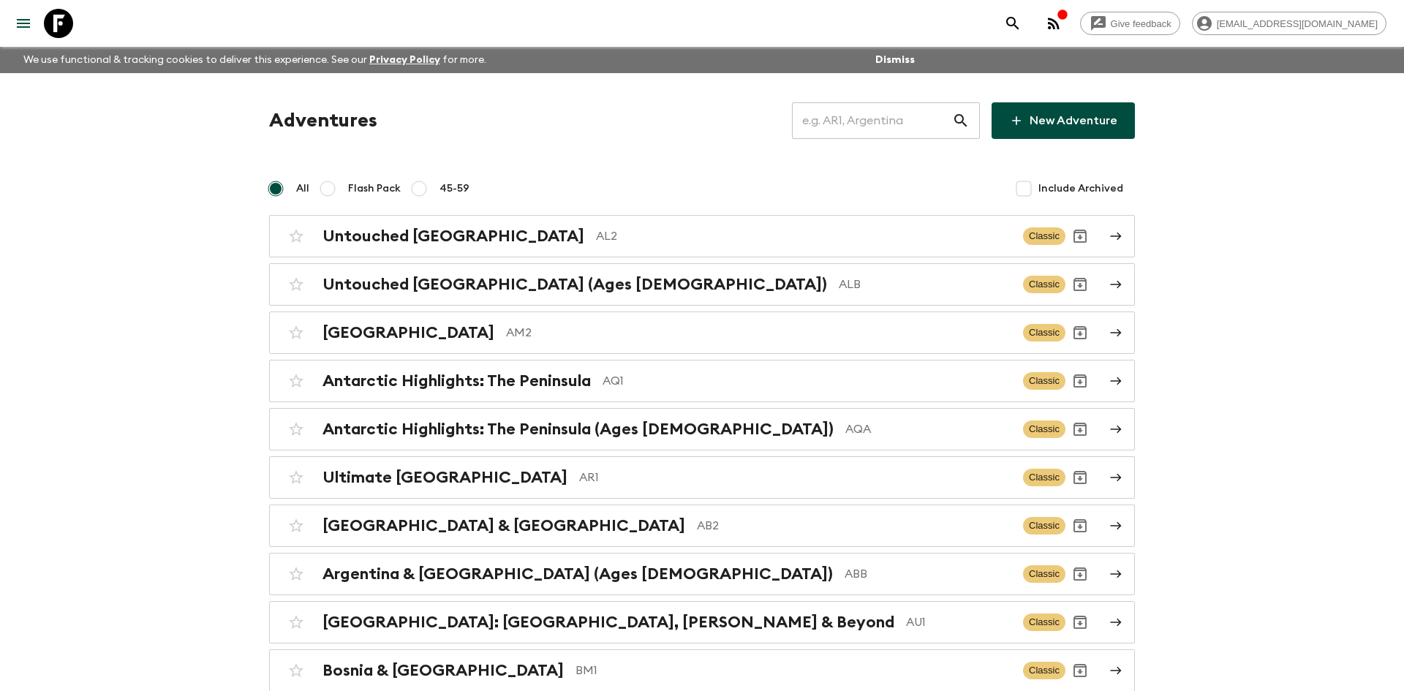
click at [833, 117] on input "text" at bounding box center [872, 120] width 160 height 41
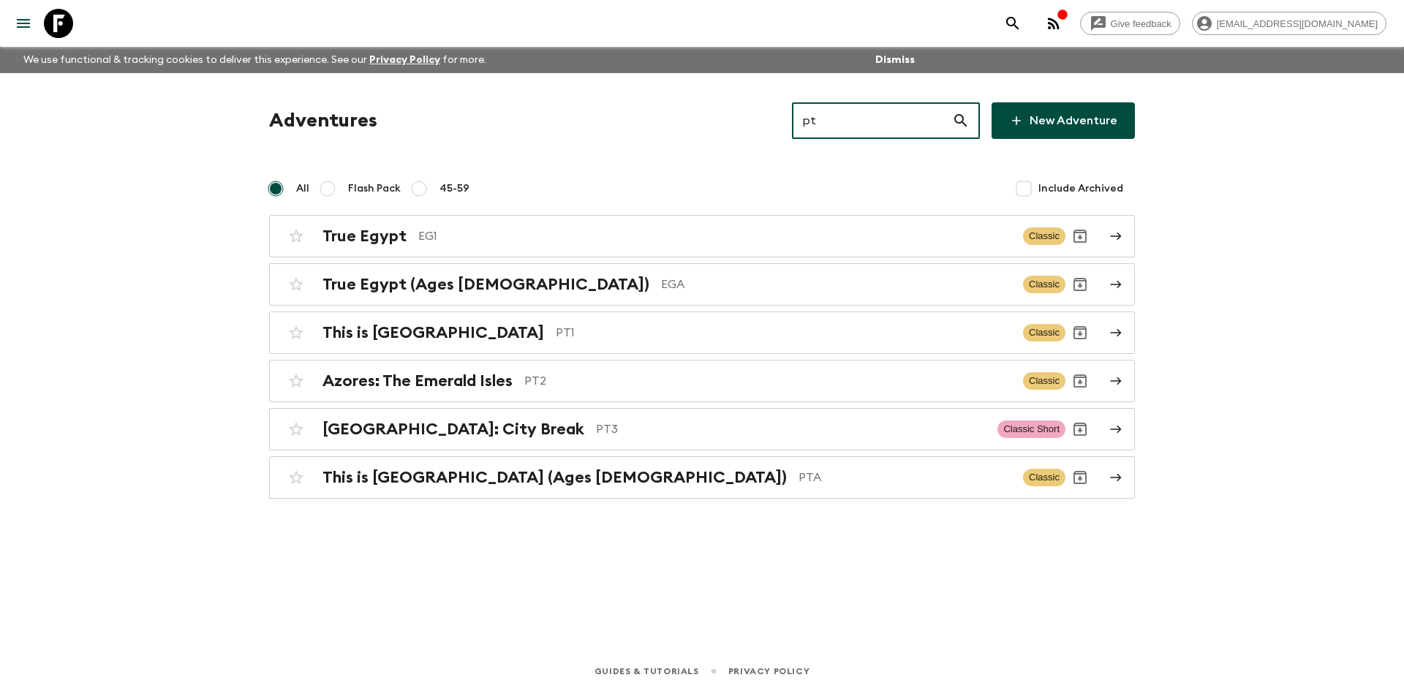
type input "pt2"
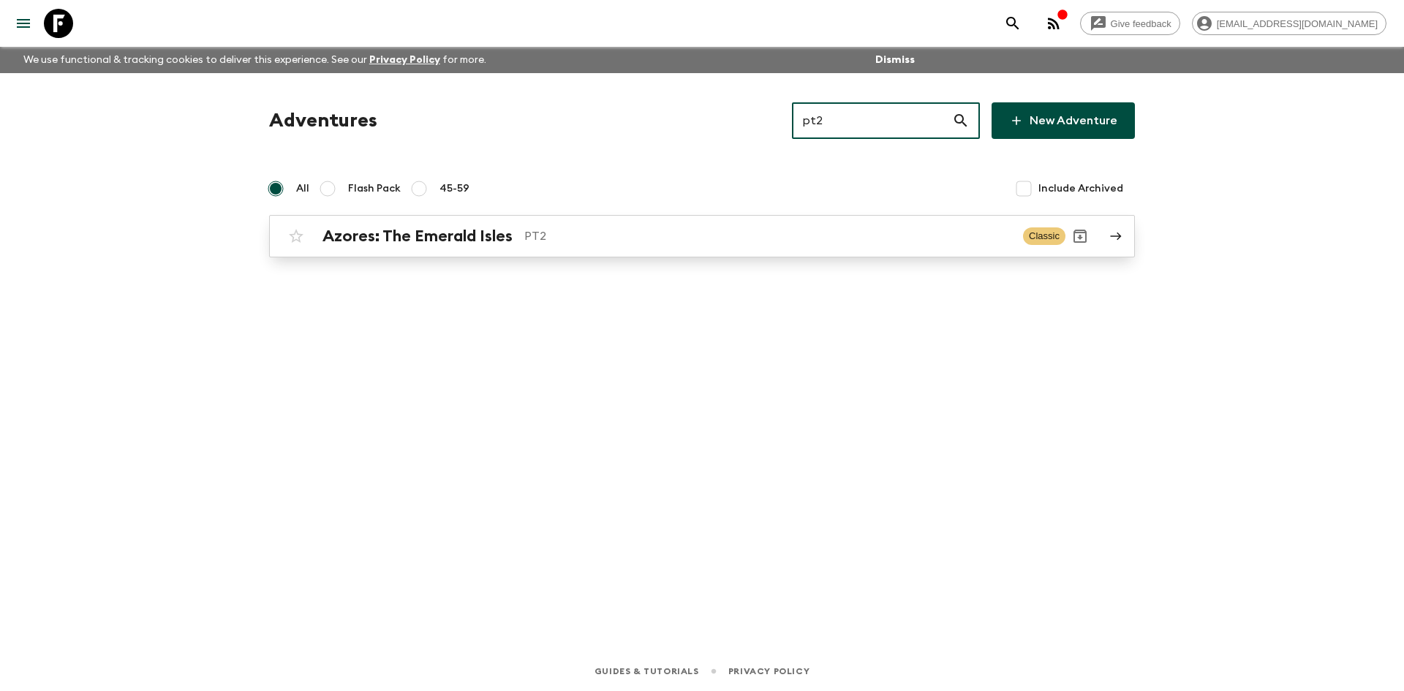
click at [479, 230] on h2 "Azores: The Emerald Isles" at bounding box center [417, 236] width 190 height 19
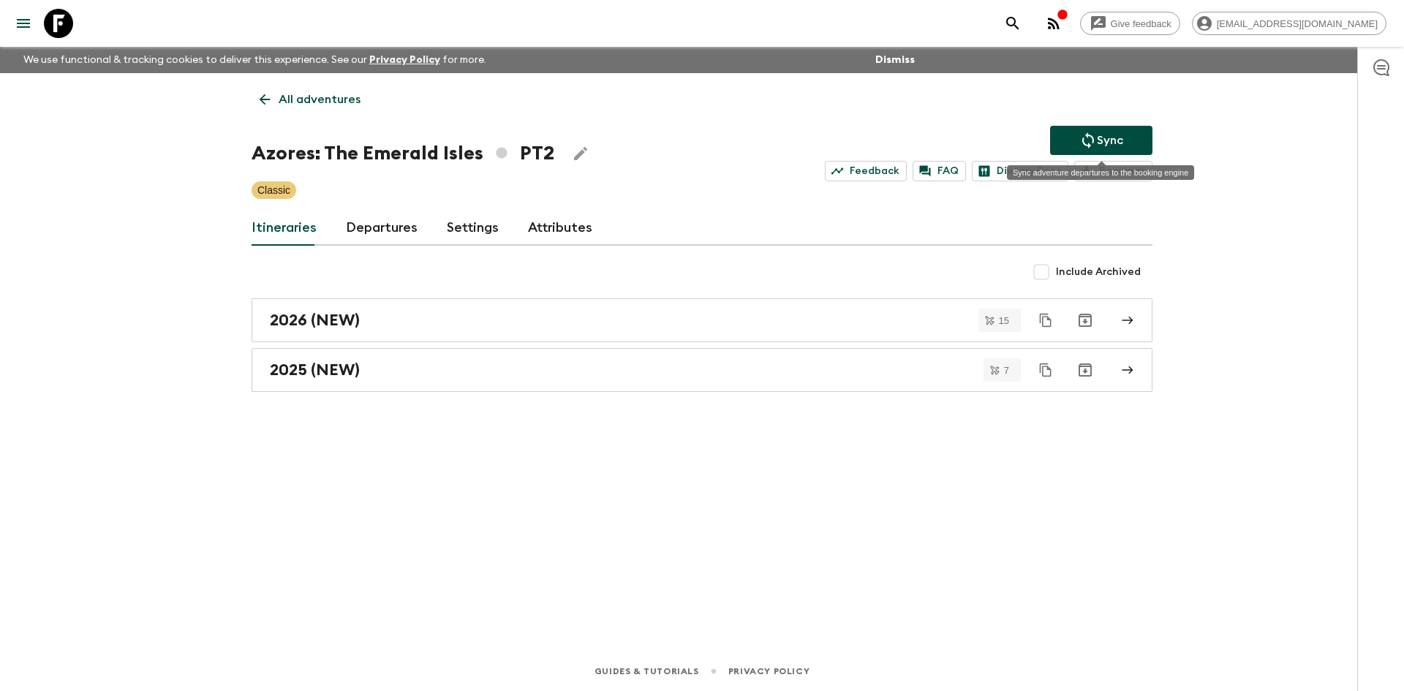
click at [1088, 148] on icon "Sync adventure departures to the booking engine" at bounding box center [1088, 141] width 18 height 18
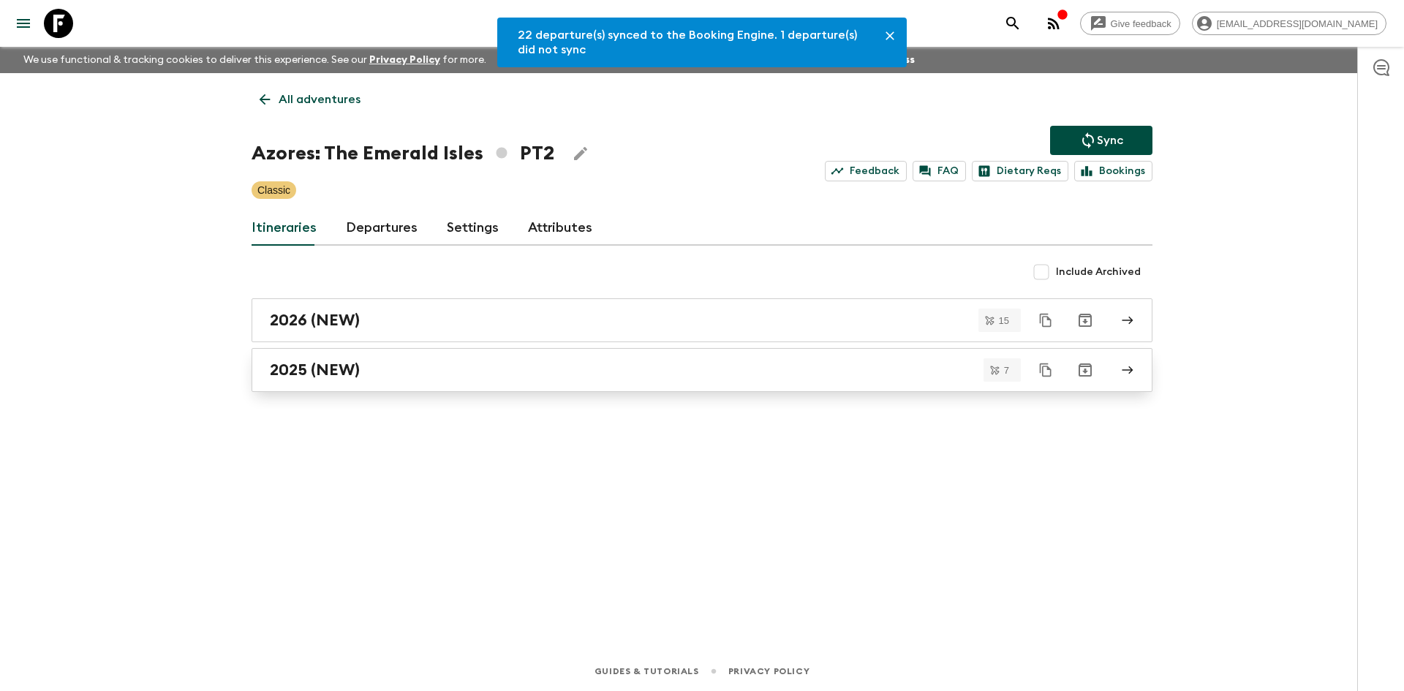
click at [348, 363] on h2 "2025 (NEW)" at bounding box center [315, 369] width 90 height 19
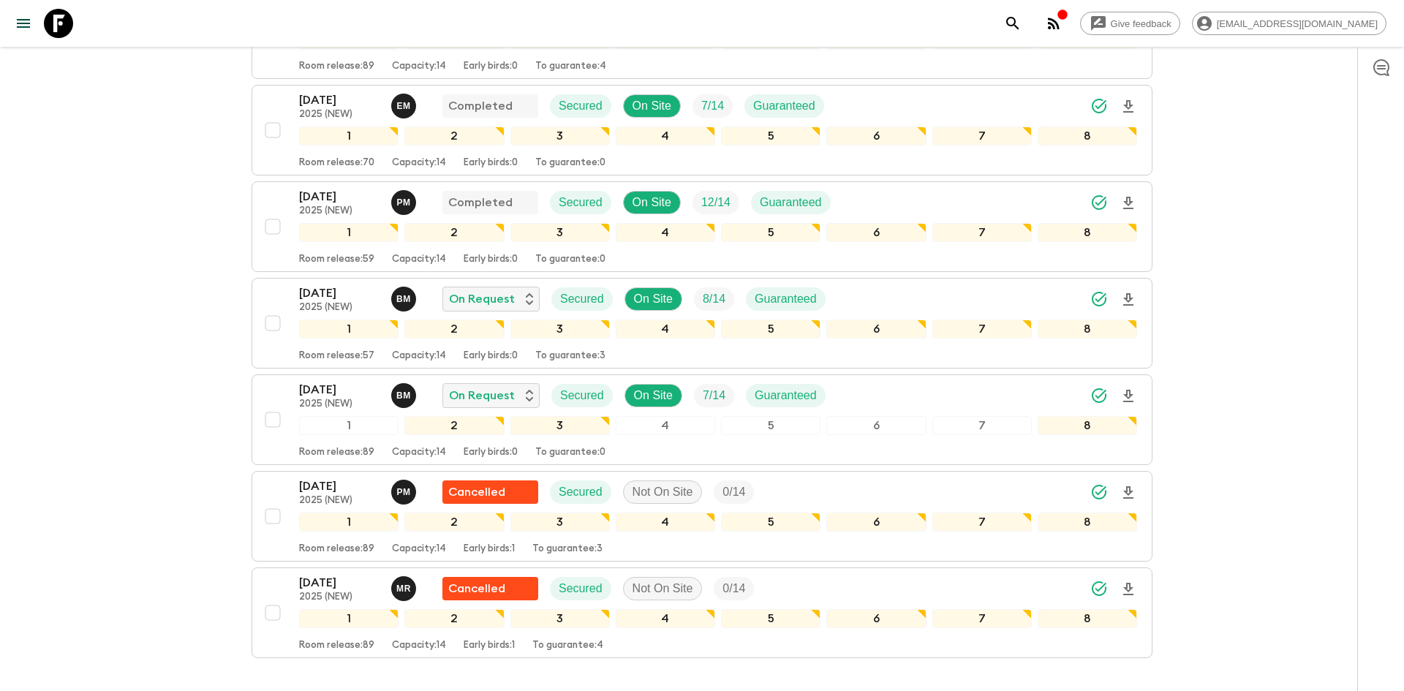
scroll to position [324, 0]
